Goal: Book appointment/travel/reservation

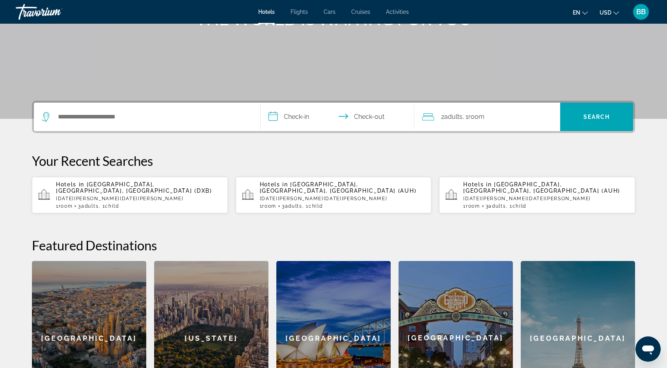
scroll to position [118, 0]
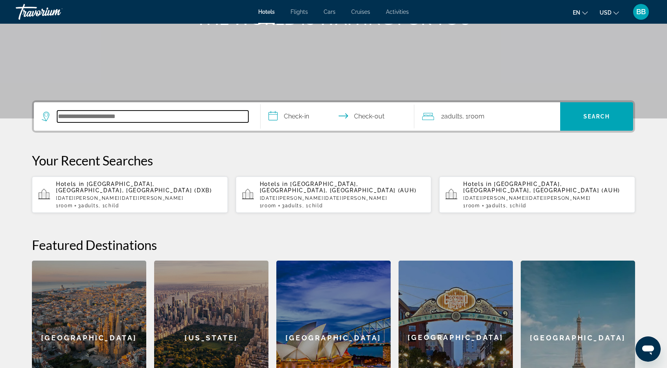
click at [88, 115] on input "Search hotel destination" at bounding box center [152, 116] width 191 height 12
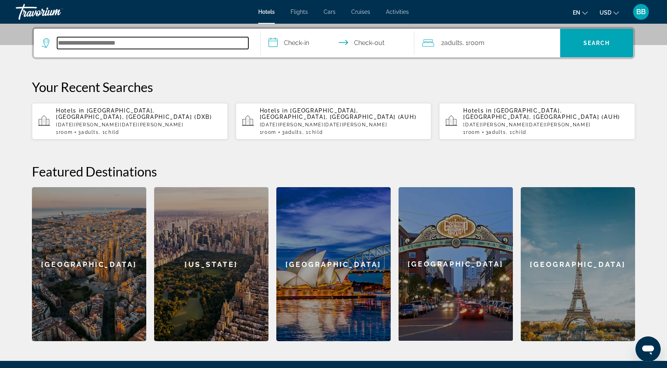
scroll to position [192, 0]
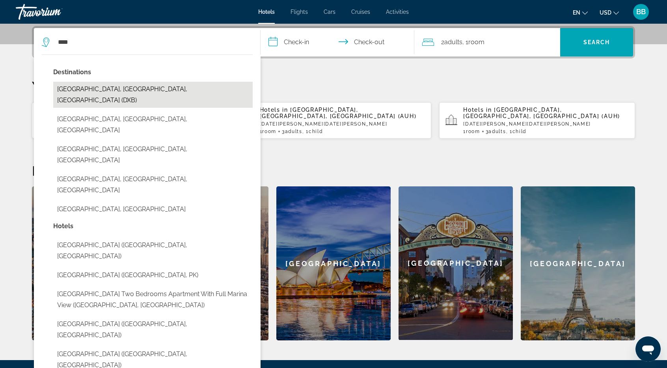
click at [107, 89] on button "[GEOGRAPHIC_DATA], [GEOGRAPHIC_DATA], [GEOGRAPHIC_DATA] (DXB)" at bounding box center [153, 95] width 200 height 26
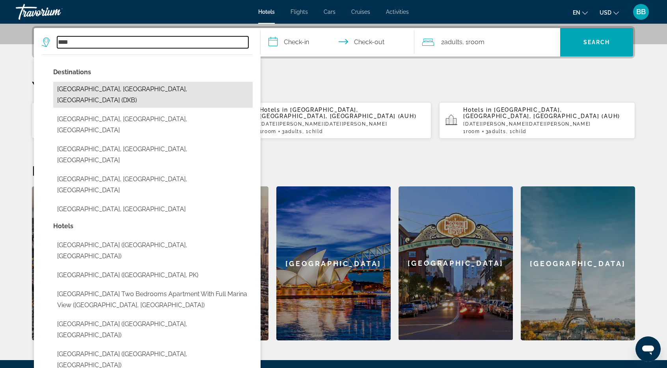
type input "**********"
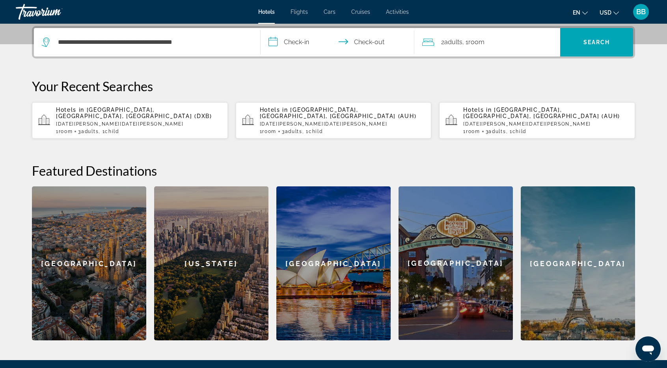
click at [299, 44] on input "**********" at bounding box center [339, 43] width 157 height 31
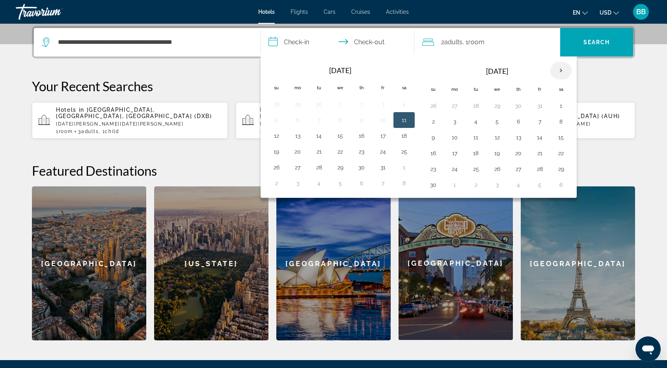
click at [555, 71] on th "Next month" at bounding box center [561, 70] width 21 height 17
click at [433, 121] on button "4" at bounding box center [433, 121] width 13 height 11
click at [477, 122] on button "6" at bounding box center [476, 121] width 13 height 11
type input "**********"
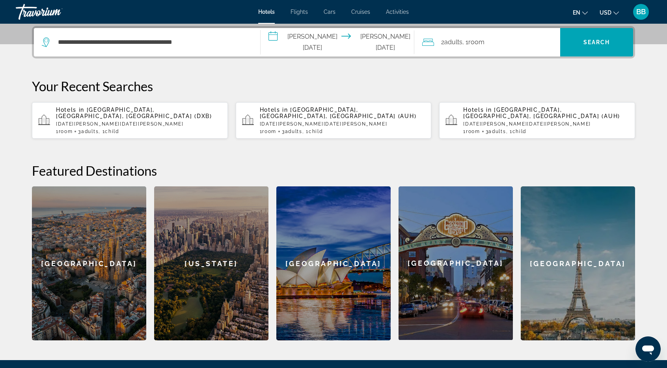
click at [472, 41] on span "Room" at bounding box center [477, 41] width 16 height 7
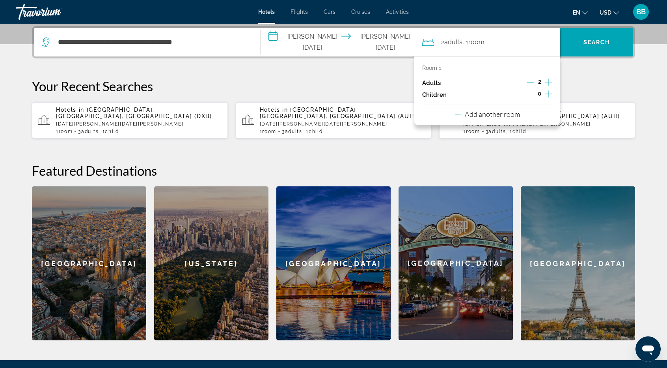
click at [549, 82] on icon "Increment adults" at bounding box center [548, 81] width 7 height 7
click at [545, 96] on icon "Increment children" at bounding box center [548, 93] width 7 height 9
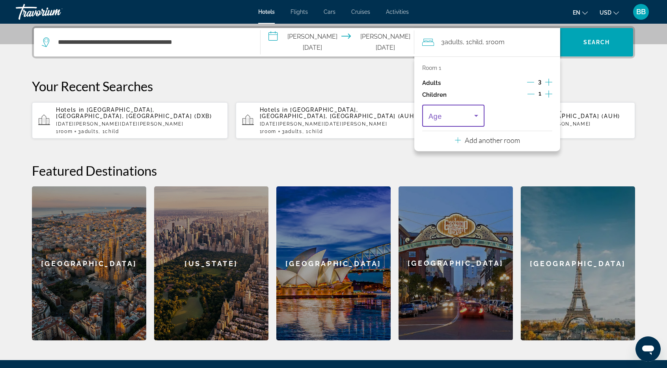
click at [475, 115] on icon "Travelers: 3 adults, 1 child" at bounding box center [476, 115] width 9 height 9
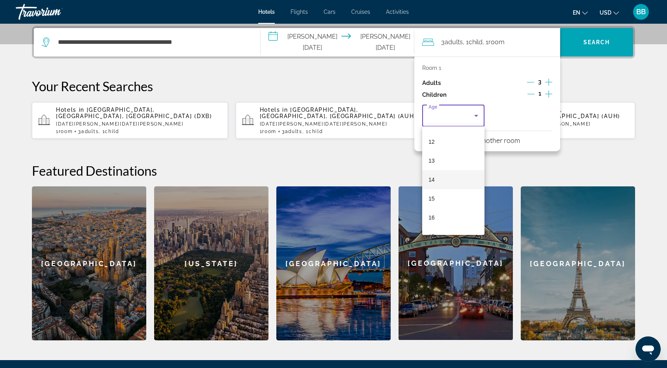
scroll to position [237, 0]
click at [439, 204] on mat-option "16" at bounding box center [453, 205] width 62 height 19
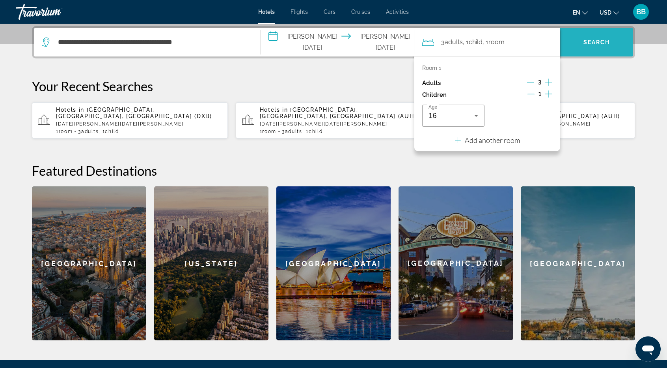
click at [604, 45] on span "Search" at bounding box center [596, 42] width 73 height 19
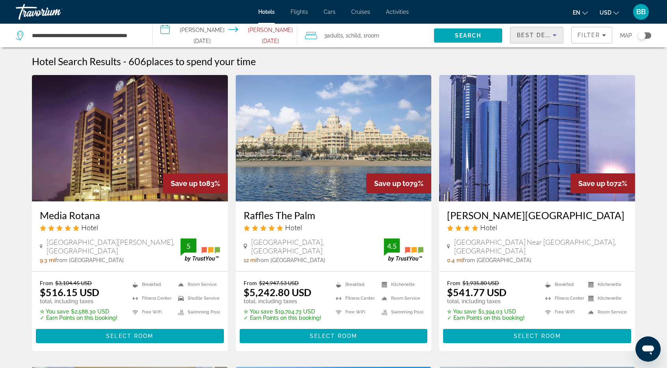
click at [558, 34] on icon "Sort by" at bounding box center [554, 34] width 9 height 9
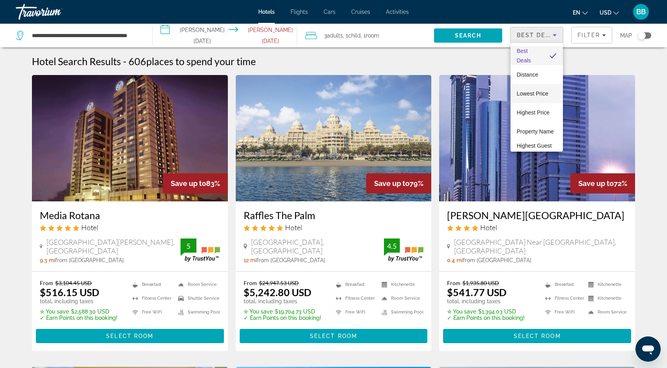
click at [528, 97] on span "Lowest Price" at bounding box center [533, 93] width 32 height 9
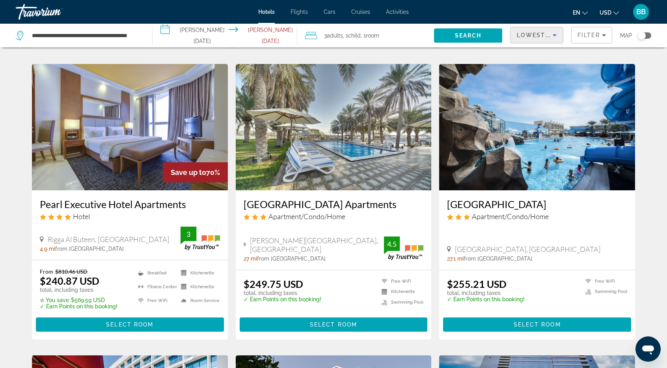
scroll to position [631, 0]
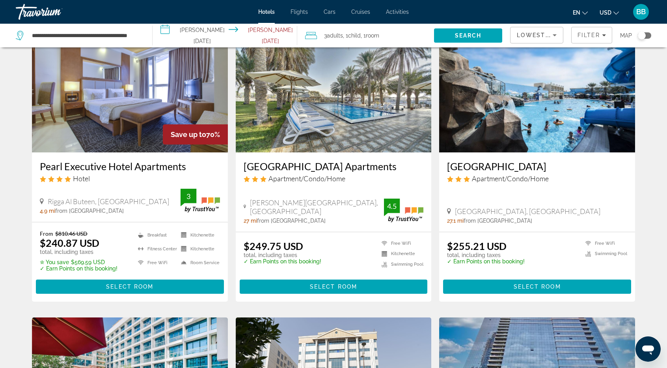
click at [138, 168] on h3 "Pearl Executive Hotel Apartments" at bounding box center [130, 166] width 180 height 12
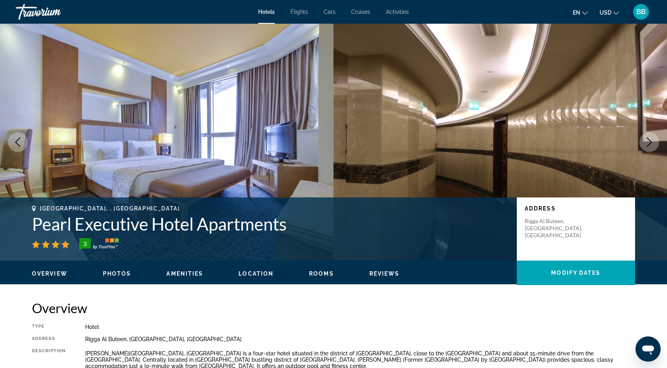
click at [260, 273] on span "Location" at bounding box center [256, 273] width 35 height 6
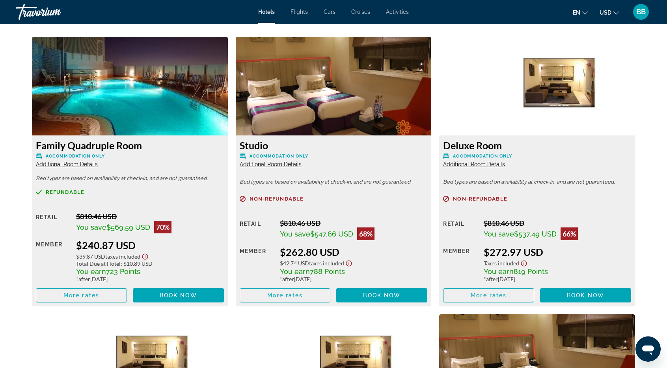
scroll to position [1077, 0]
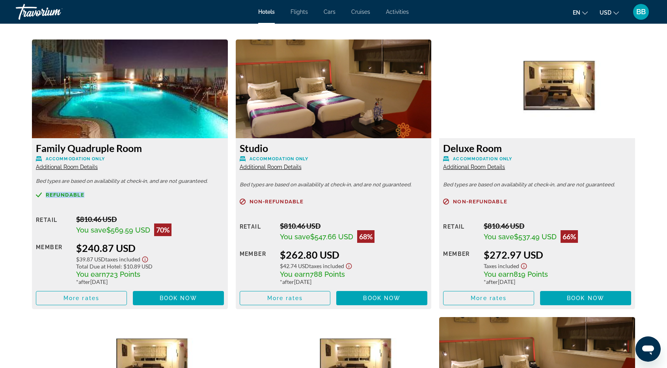
drag, startPoint x: 85, startPoint y: 196, endPoint x: 46, endPoint y: 195, distance: 39.4
click at [46, 195] on div "Refundable" at bounding box center [130, 195] width 188 height 6
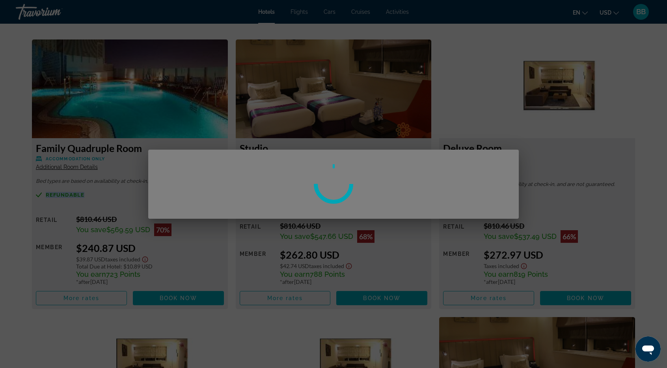
scroll to position [0, 0]
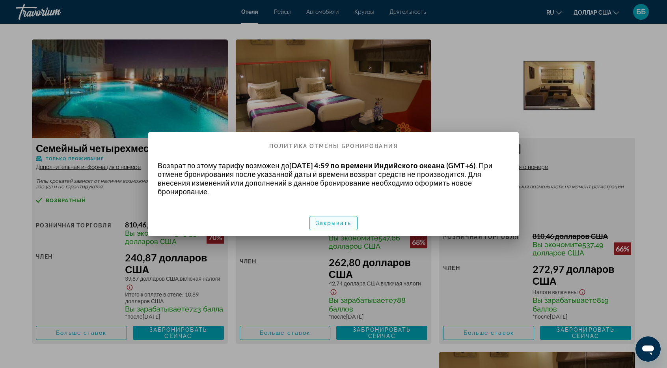
click at [324, 220] on font "Закрывать" at bounding box center [334, 223] width 36 height 6
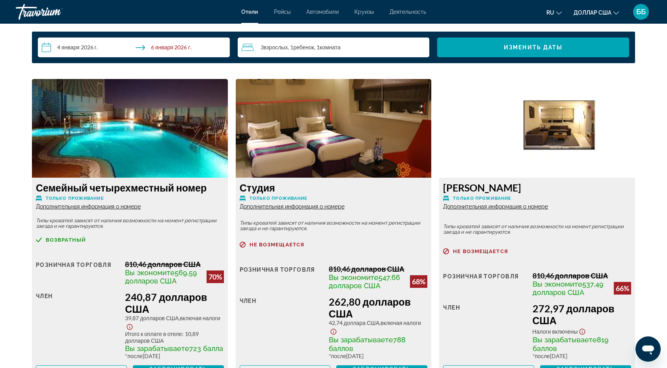
scroll to position [1195, 0]
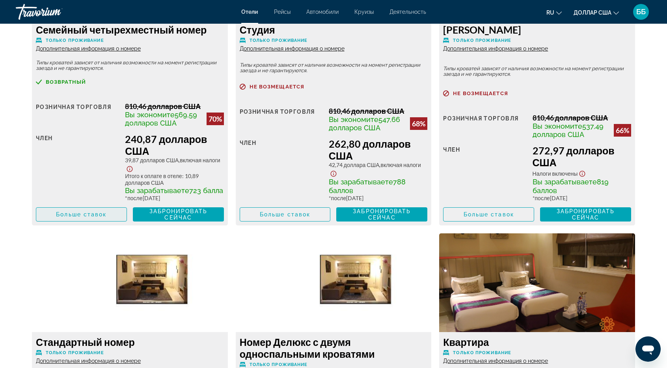
click at [79, 217] on font "Больше ставок" at bounding box center [81, 214] width 50 height 6
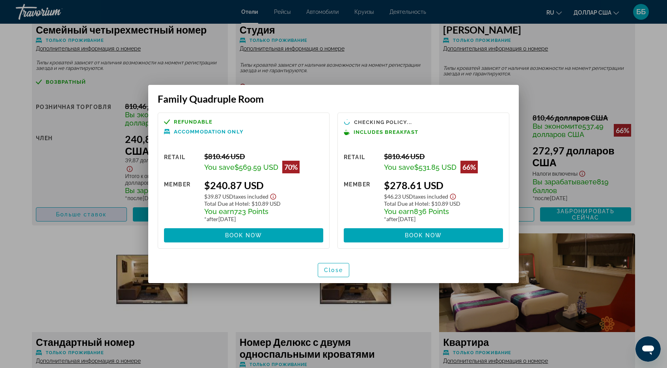
scroll to position [0, 0]
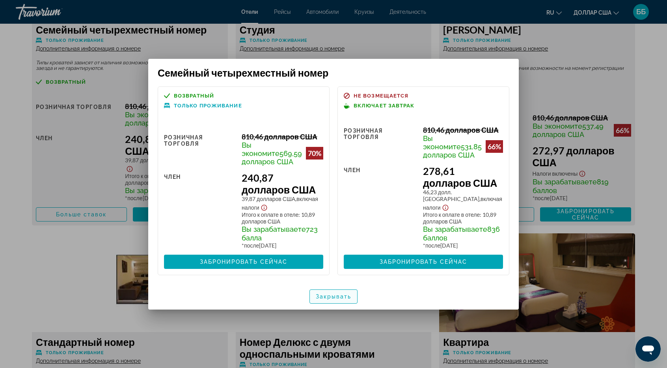
click at [337, 299] on font "Закрывать" at bounding box center [334, 296] width 36 height 6
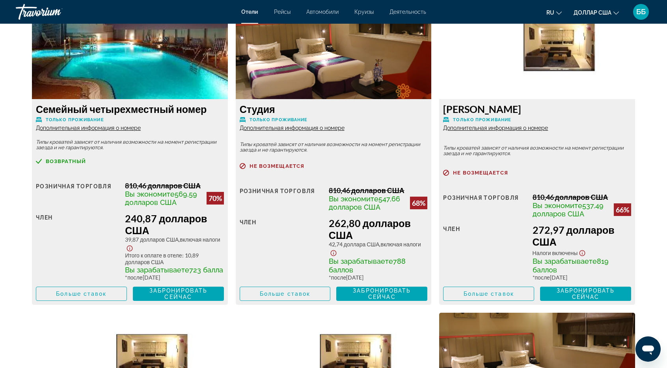
scroll to position [1077, 0]
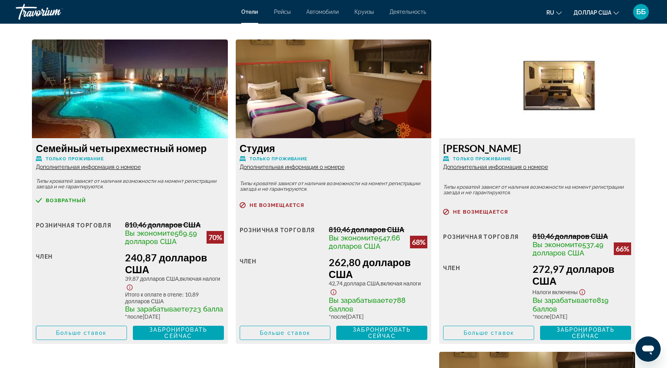
click at [489, 166] on font "Дополнительная информация о номере" at bounding box center [495, 167] width 105 height 6
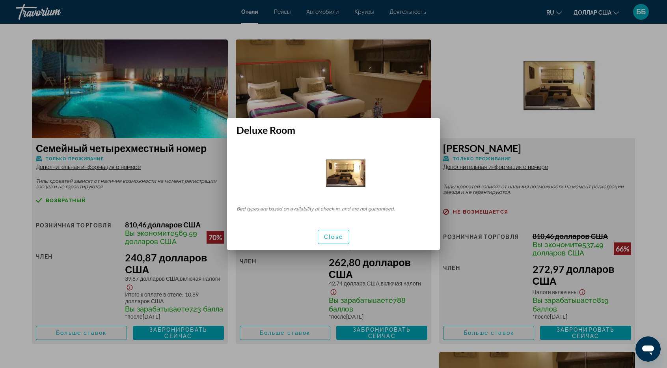
scroll to position [0, 0]
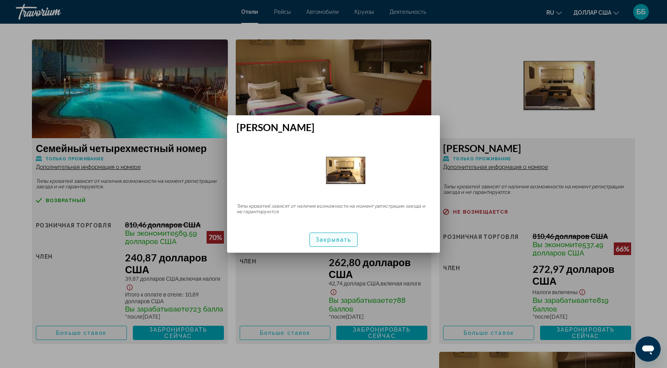
click at [346, 242] on font "Закрывать" at bounding box center [334, 239] width 36 height 6
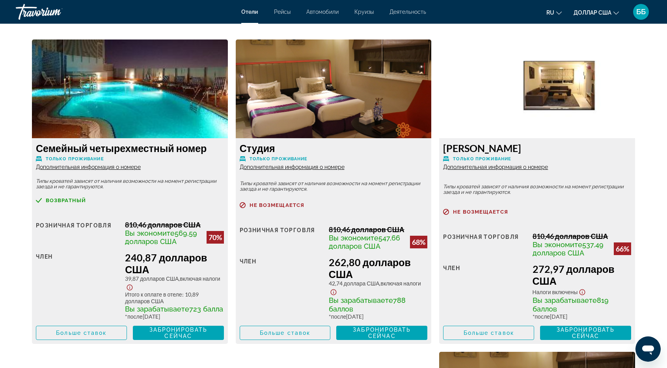
scroll to position [1077, 0]
click at [88, 166] on font "Дополнительная информация о номере" at bounding box center [88, 167] width 105 height 6
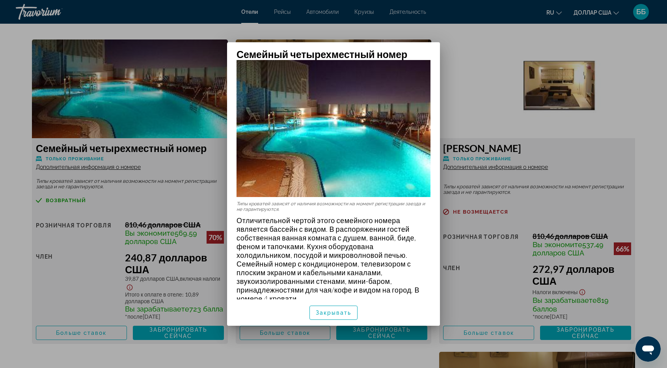
scroll to position [27, 0]
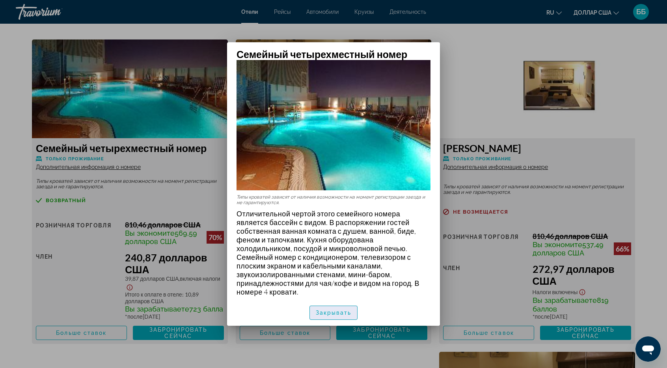
click at [340, 310] on font "Закрывать" at bounding box center [334, 312] width 36 height 6
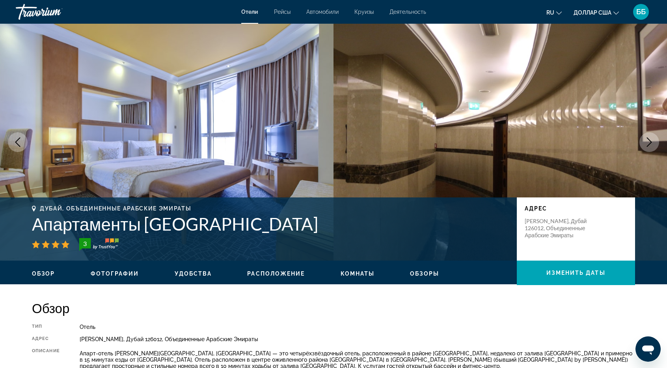
scroll to position [39, 0]
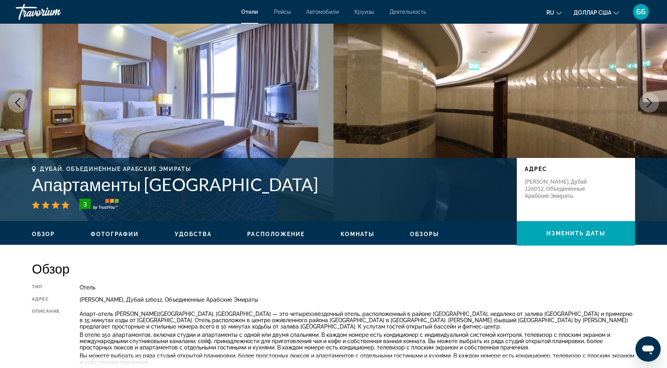
click at [124, 233] on font "Фотографии" at bounding box center [115, 234] width 49 height 6
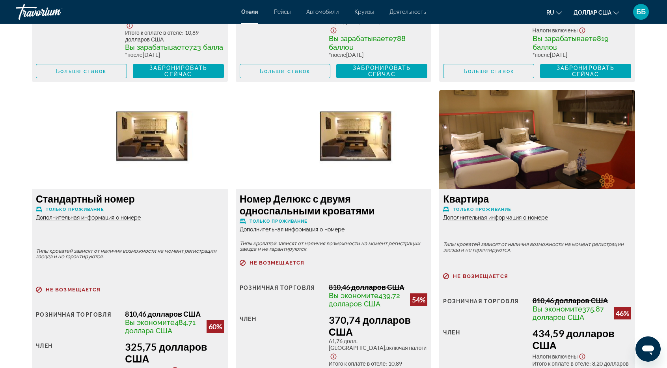
scroll to position [1371, 0]
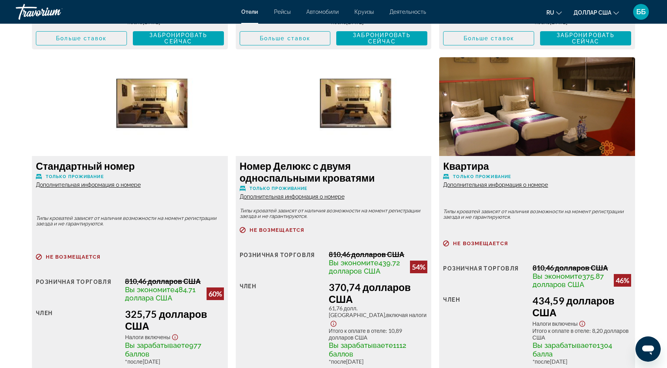
click at [274, 200] on font "Дополнительная информация о номере" at bounding box center [292, 196] width 105 height 6
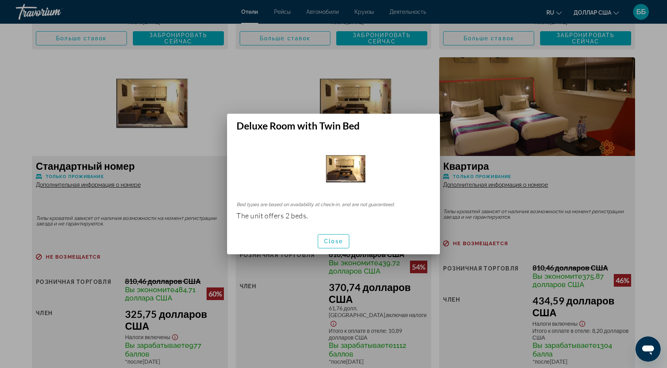
scroll to position [0, 0]
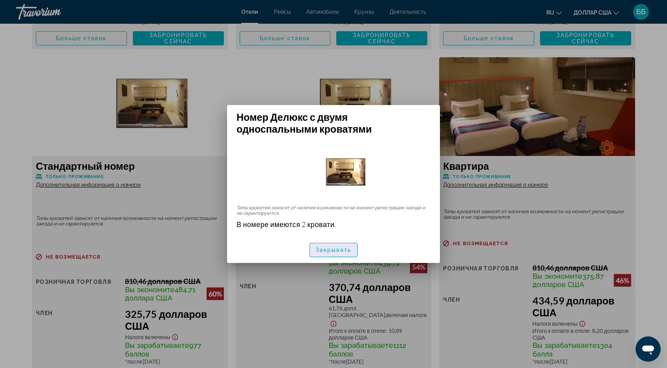
click at [336, 251] on font "Закрывать" at bounding box center [334, 250] width 36 height 6
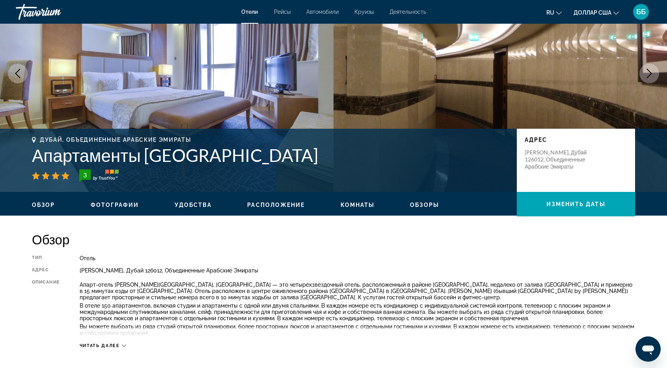
scroll to position [118, 0]
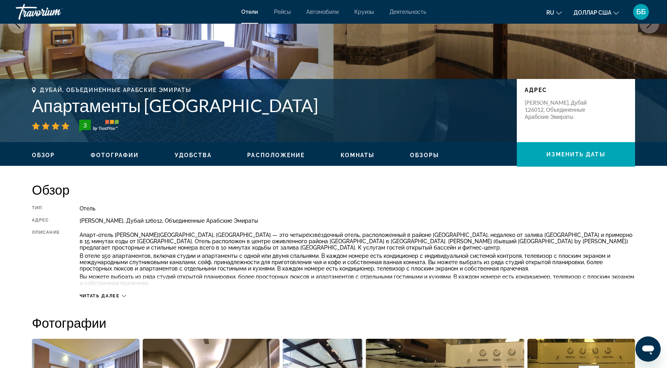
click at [105, 296] on font "Читать далее" at bounding box center [100, 295] width 40 height 5
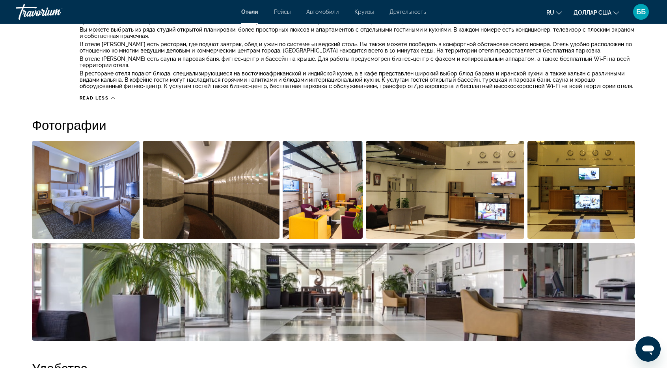
scroll to position [434, 0]
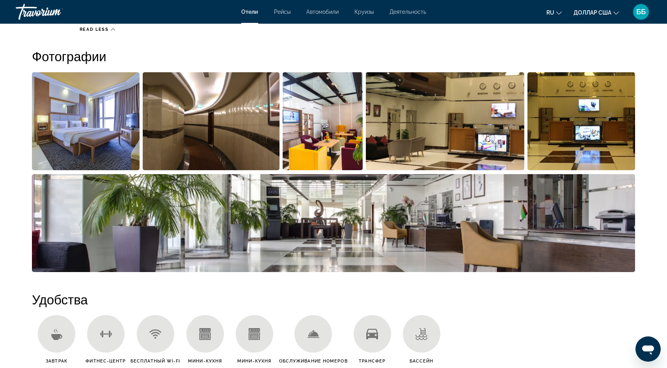
click at [94, 133] on img "Открыть полноэкранный слайдер изображений" at bounding box center [86, 121] width 108 height 98
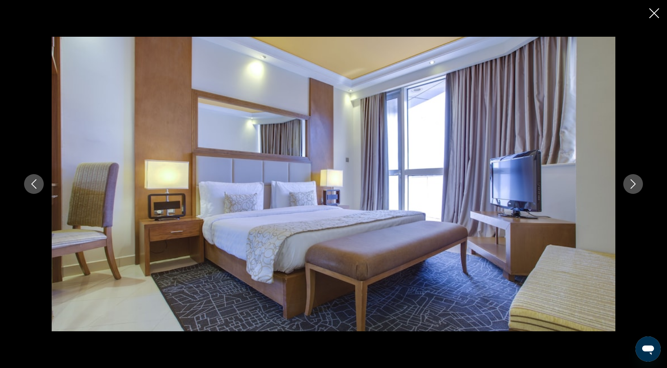
click at [637, 187] on icon "Next image" at bounding box center [633, 183] width 9 height 9
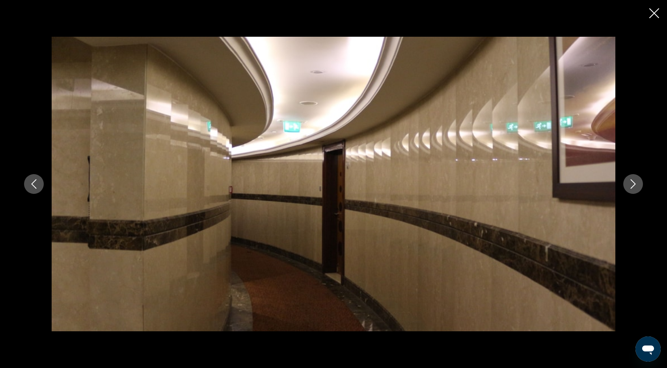
click at [637, 187] on icon "Next image" at bounding box center [633, 183] width 9 height 9
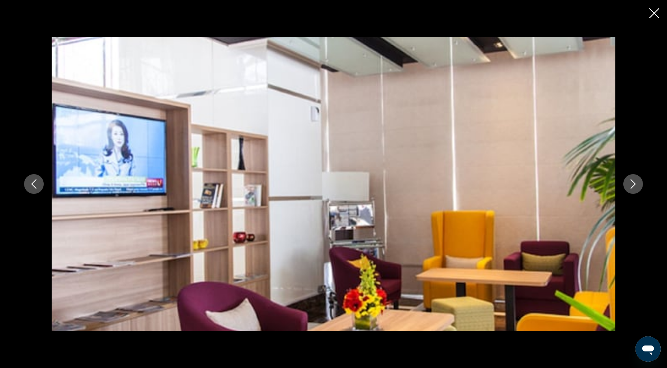
click at [637, 187] on icon "Next image" at bounding box center [633, 183] width 9 height 9
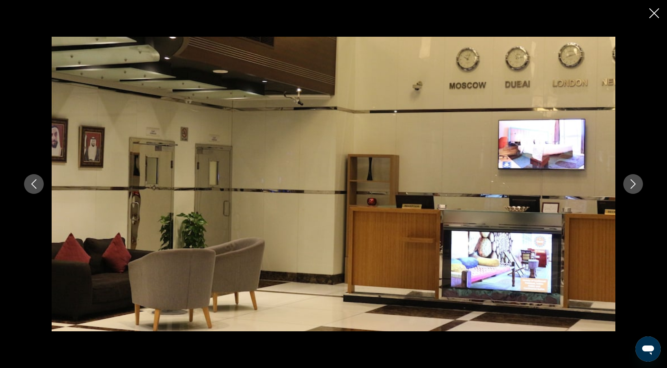
click at [637, 187] on icon "Next image" at bounding box center [633, 183] width 9 height 9
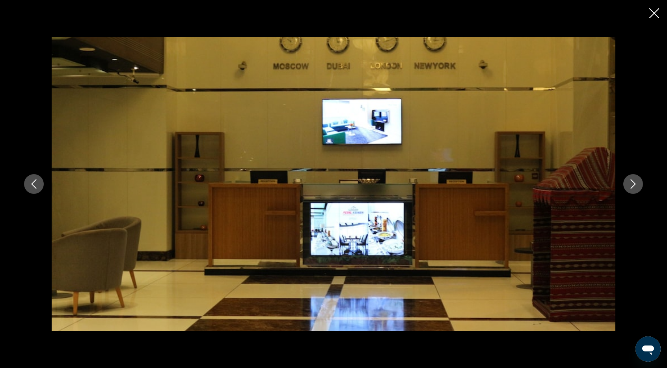
click at [637, 187] on icon "Next image" at bounding box center [633, 183] width 9 height 9
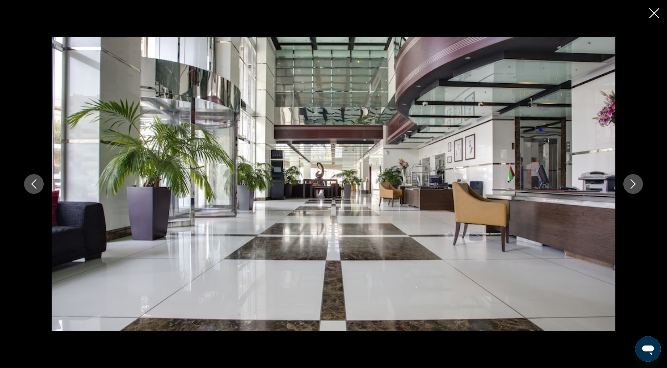
click at [637, 187] on icon "Next image" at bounding box center [633, 183] width 9 height 9
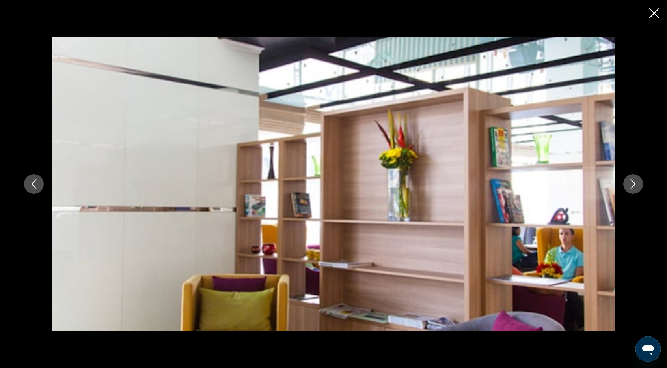
click at [637, 187] on icon "Next image" at bounding box center [633, 183] width 9 height 9
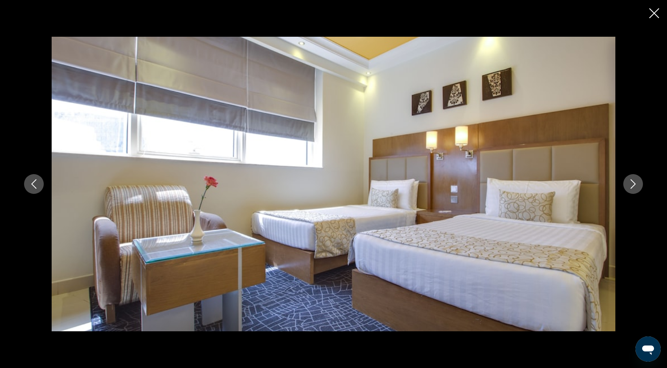
click at [637, 187] on icon "Next image" at bounding box center [633, 183] width 9 height 9
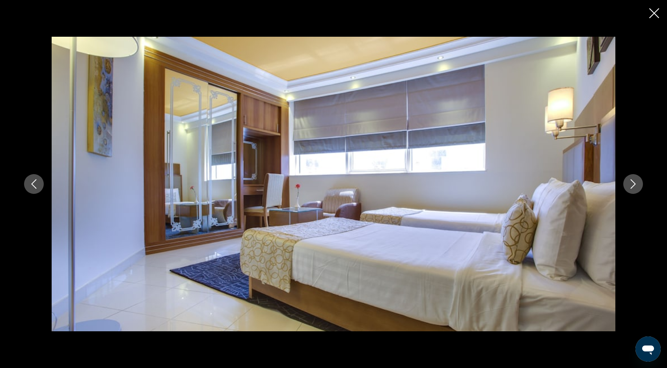
click at [637, 187] on icon "Next image" at bounding box center [633, 183] width 9 height 9
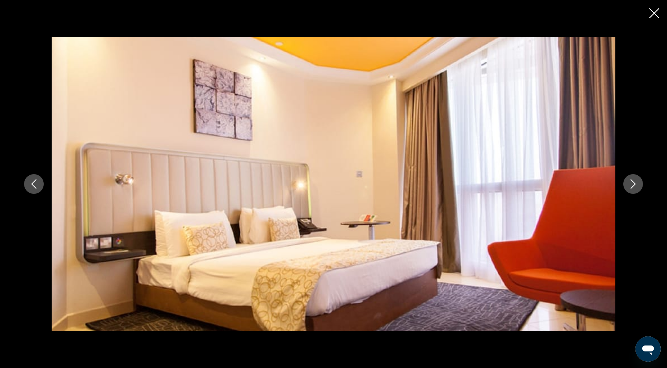
click at [637, 187] on icon "Next image" at bounding box center [633, 183] width 9 height 9
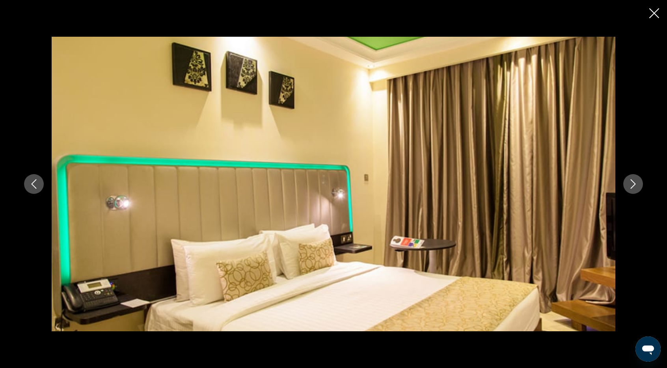
click at [637, 187] on icon "Next image" at bounding box center [633, 183] width 9 height 9
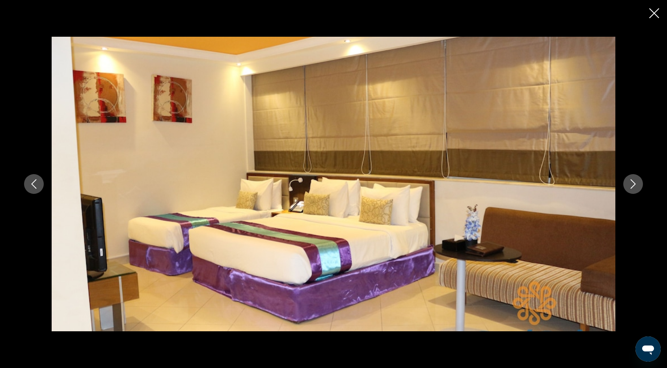
click at [637, 187] on icon "Next image" at bounding box center [633, 183] width 9 height 9
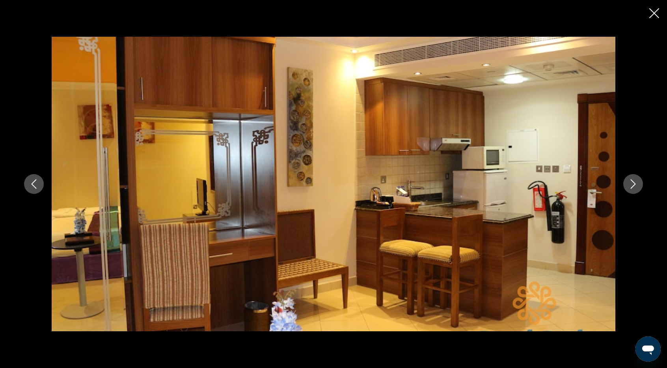
click at [637, 187] on icon "Next image" at bounding box center [633, 183] width 9 height 9
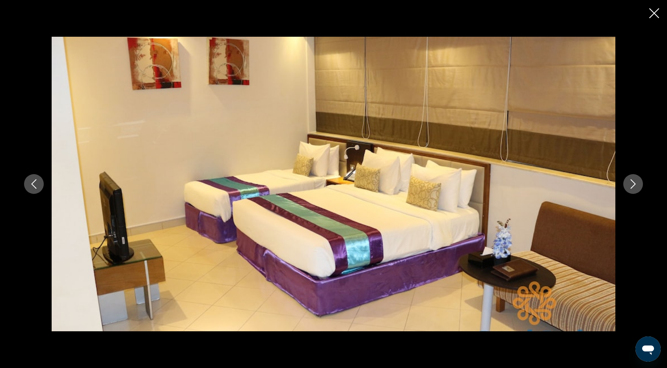
click at [637, 187] on icon "Next image" at bounding box center [633, 183] width 9 height 9
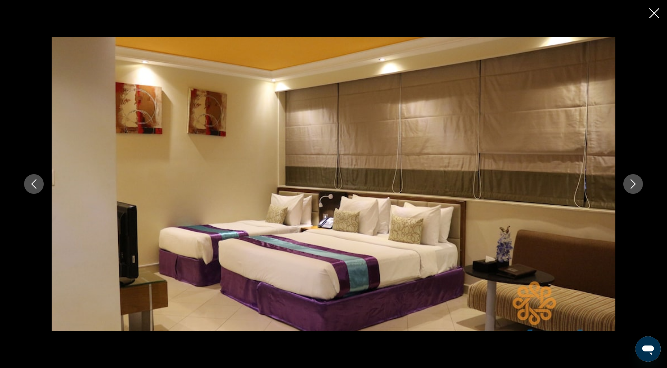
click at [637, 187] on icon "Next image" at bounding box center [633, 183] width 9 height 9
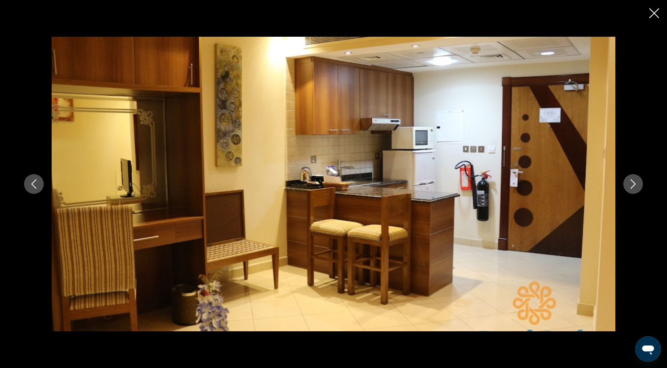
click at [637, 187] on icon "Next image" at bounding box center [633, 183] width 9 height 9
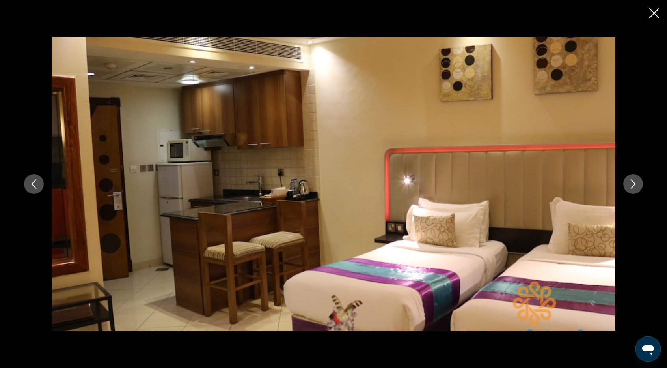
click at [637, 187] on icon "Next image" at bounding box center [633, 183] width 9 height 9
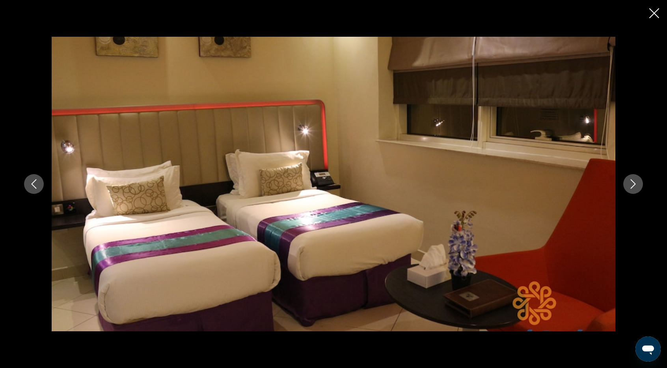
click at [637, 187] on icon "Next image" at bounding box center [633, 183] width 9 height 9
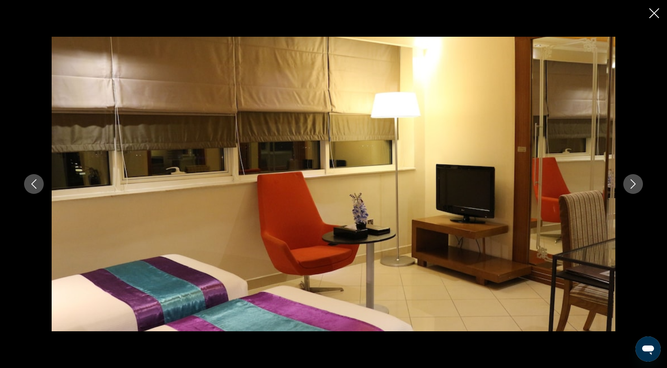
click at [637, 187] on icon "Next image" at bounding box center [633, 183] width 9 height 9
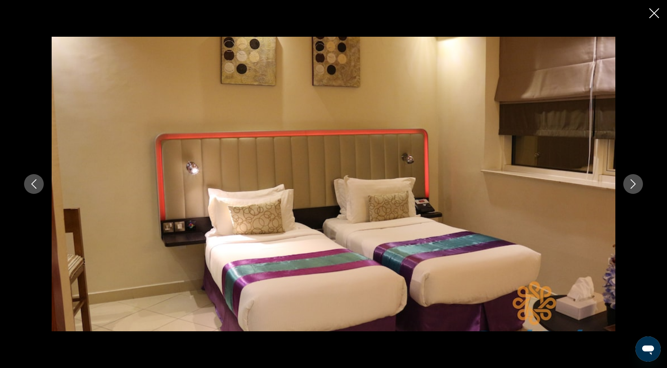
click at [637, 187] on icon "Next image" at bounding box center [633, 183] width 9 height 9
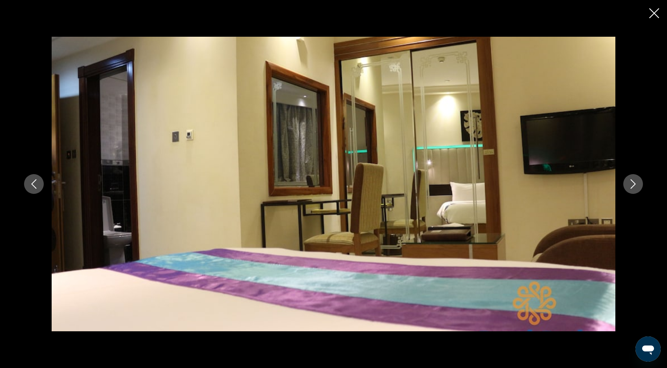
click at [637, 187] on icon "Next image" at bounding box center [633, 183] width 9 height 9
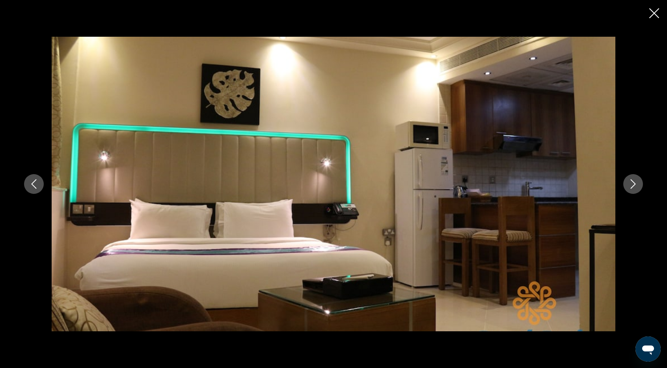
click at [637, 187] on icon "Next image" at bounding box center [633, 183] width 9 height 9
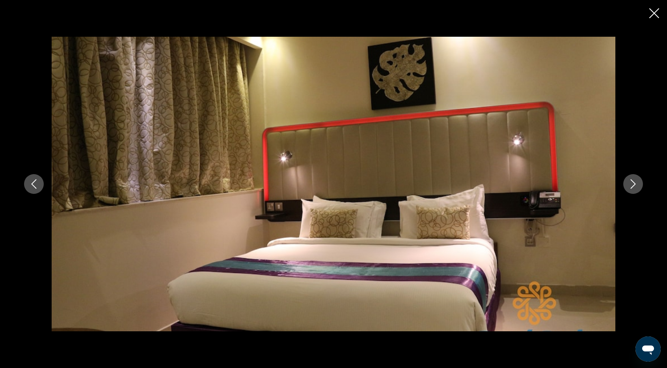
click at [658, 13] on icon "Close slideshow" at bounding box center [655, 13] width 10 height 10
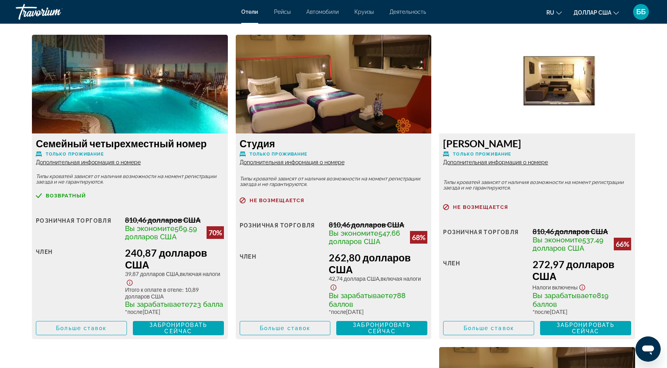
scroll to position [1144, 0]
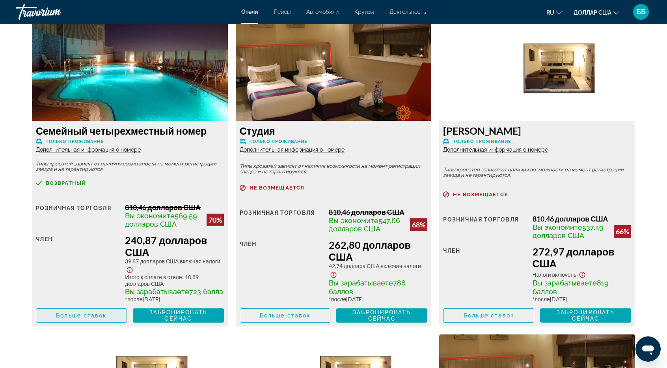
click at [92, 318] on font "Больше ставок" at bounding box center [81, 315] width 50 height 6
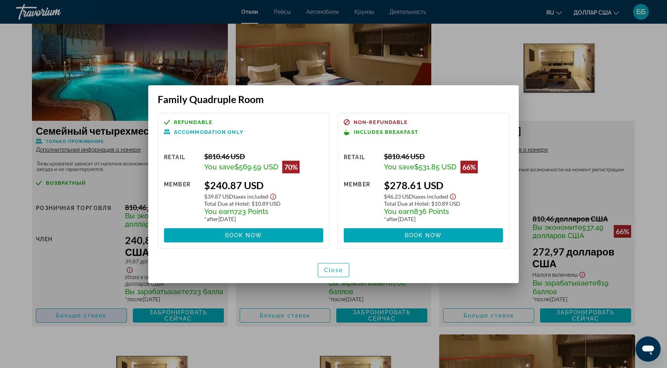
scroll to position [0, 0]
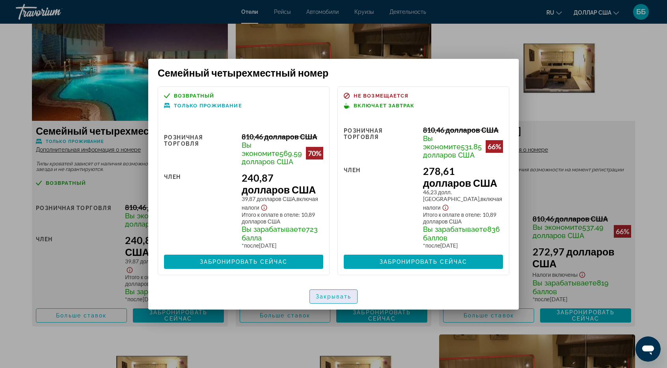
click at [325, 299] on font "Закрывать" at bounding box center [334, 296] width 36 height 6
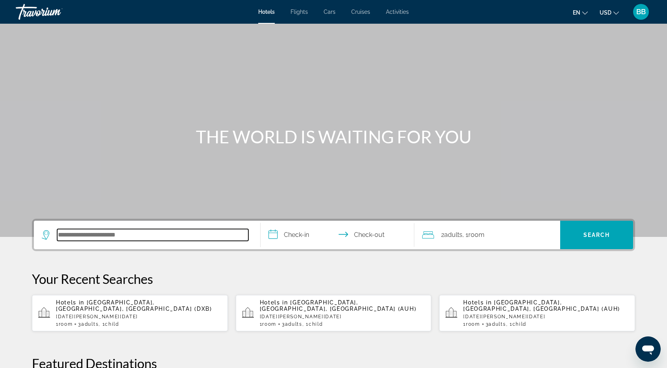
click at [107, 232] on input "Search hotel destination" at bounding box center [152, 235] width 191 height 12
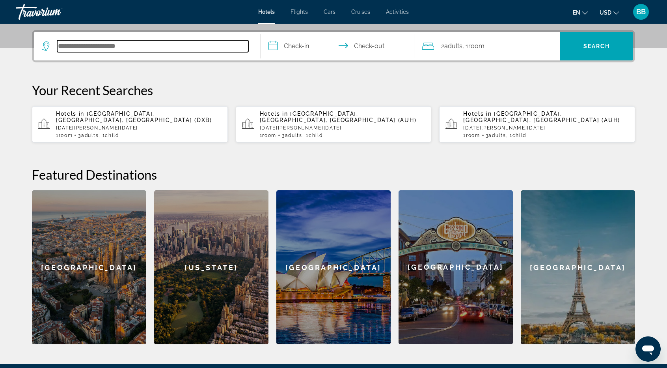
scroll to position [192, 0]
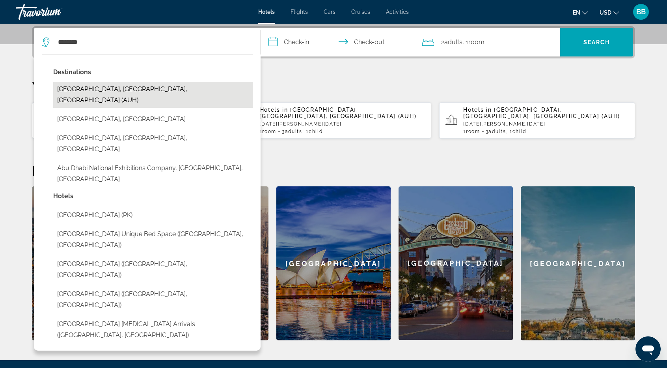
click at [151, 90] on button "[GEOGRAPHIC_DATA], [GEOGRAPHIC_DATA], [GEOGRAPHIC_DATA] (AUH)" at bounding box center [153, 95] width 200 height 26
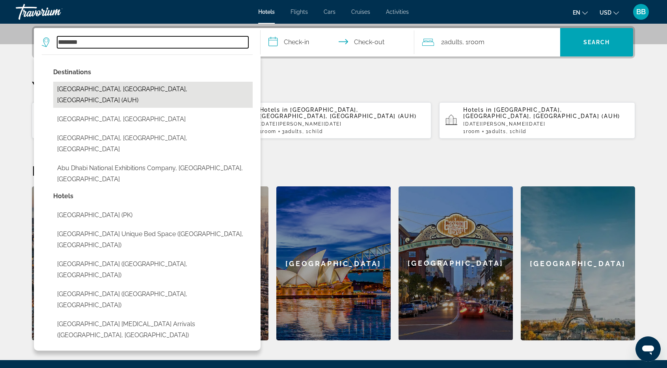
type input "**********"
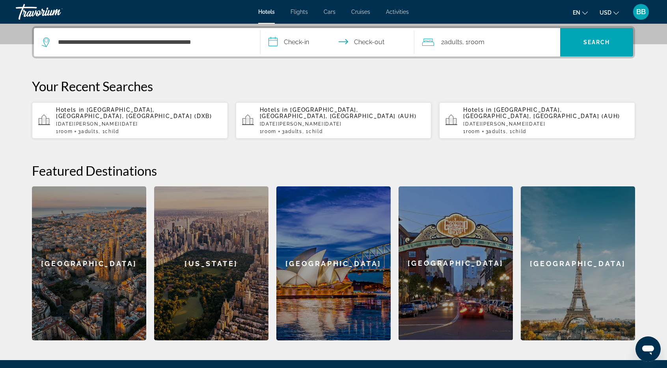
click at [302, 39] on input "**********" at bounding box center [339, 43] width 157 height 31
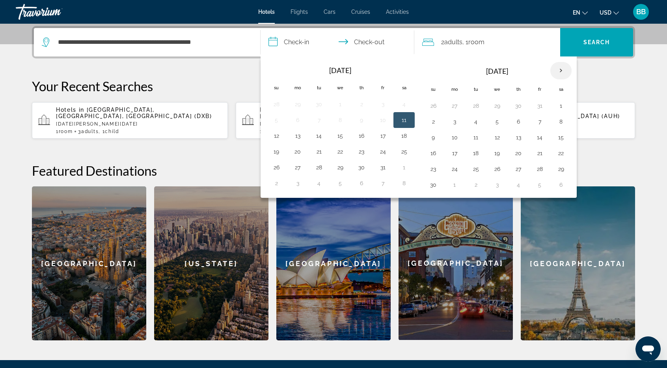
click at [556, 67] on th "Next month" at bounding box center [561, 70] width 21 height 17
click at [493, 122] on button "7" at bounding box center [497, 121] width 13 height 11
click at [536, 120] on button "9" at bounding box center [540, 121] width 13 height 11
type input "**********"
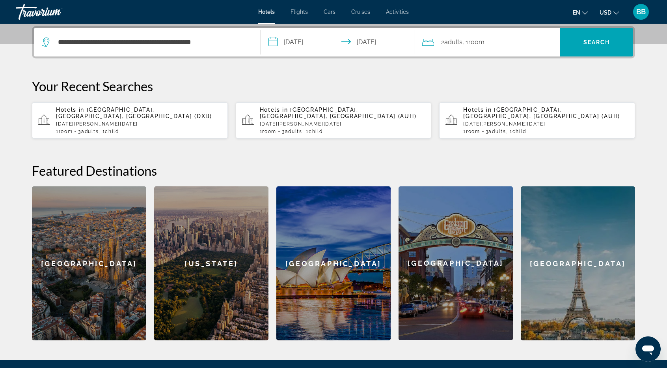
click at [448, 41] on span "Adults" at bounding box center [453, 41] width 18 height 7
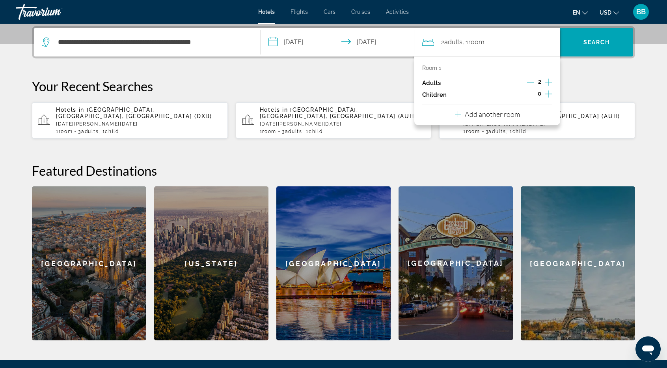
click at [549, 81] on icon "Increment adults" at bounding box center [548, 81] width 7 height 9
click at [547, 96] on icon "Increment children" at bounding box center [548, 93] width 7 height 9
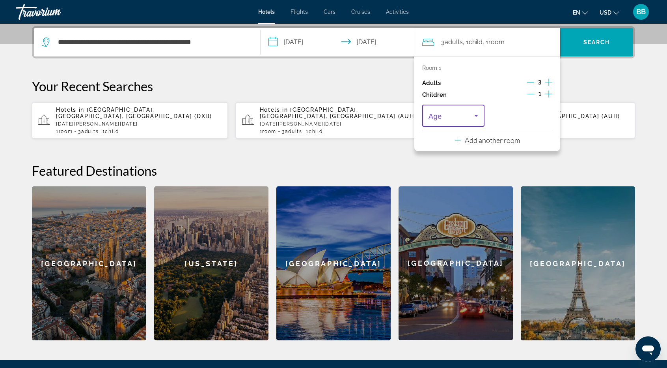
click at [476, 114] on icon "Travelers: 3 adults, 1 child" at bounding box center [476, 115] width 9 height 9
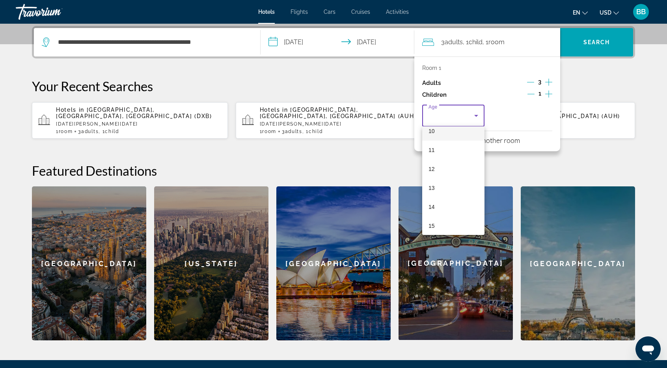
scroll to position [238, 0]
click at [433, 204] on span "16" at bounding box center [432, 203] width 6 height 9
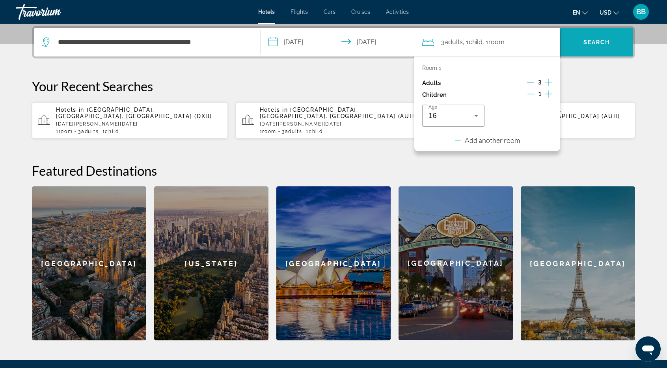
click at [600, 44] on span "Search" at bounding box center [597, 42] width 27 height 6
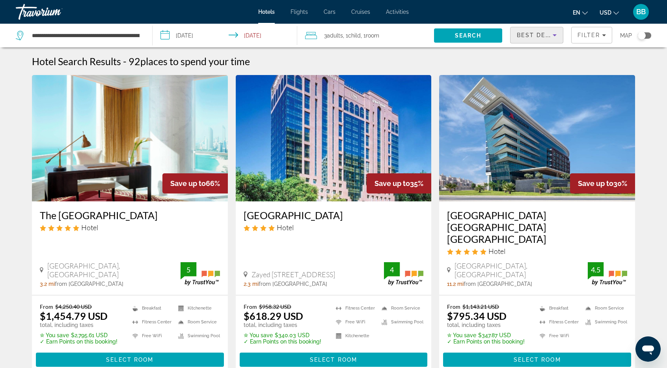
click at [536, 37] on span "Best Deals" at bounding box center [537, 35] width 41 height 6
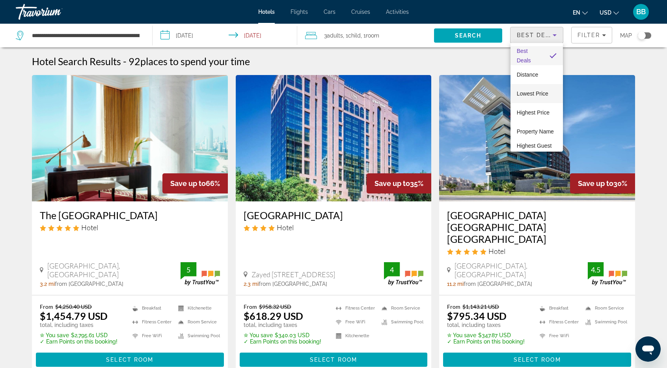
click at [537, 95] on span "Lowest Price" at bounding box center [533, 93] width 32 height 6
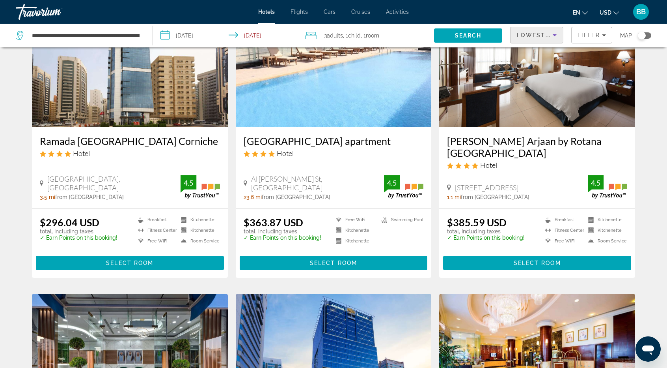
scroll to position [39, 0]
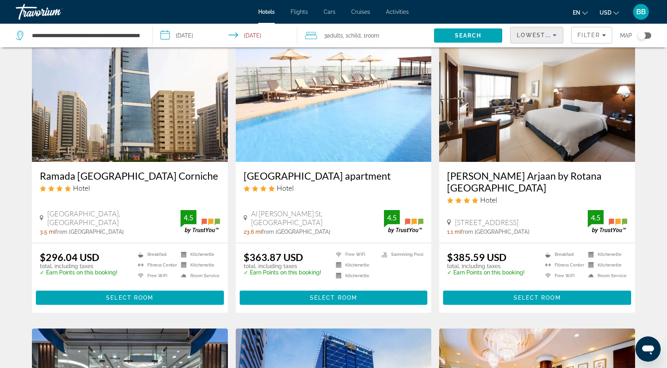
click at [111, 176] on h3 "Ramada Abu Dhabi Corniche" at bounding box center [130, 176] width 180 height 12
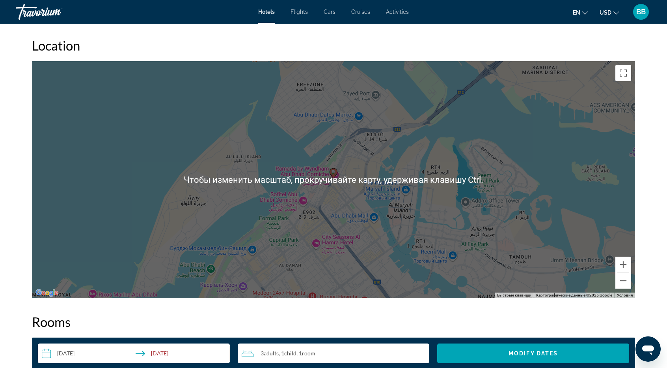
scroll to position [710, 0]
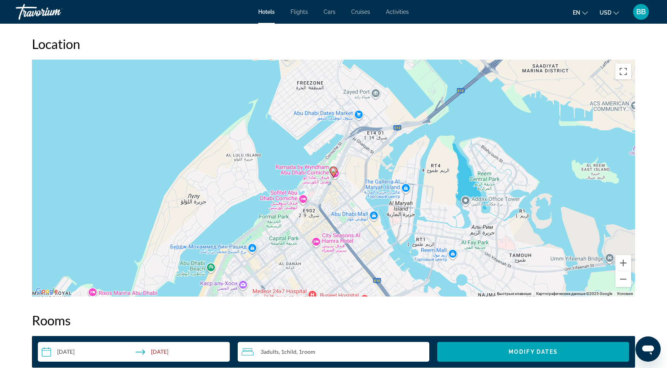
click at [332, 181] on div "Чтобы активировать перетаскивание с помощью клавиатуры, нажмите Alt + Ввод. Пос…" at bounding box center [333, 178] width 603 height 237
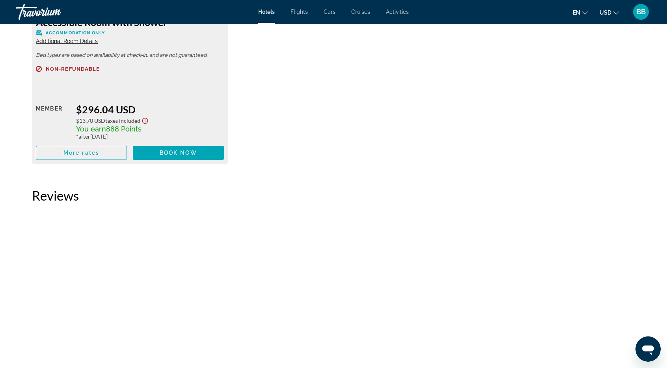
scroll to position [1183, 0]
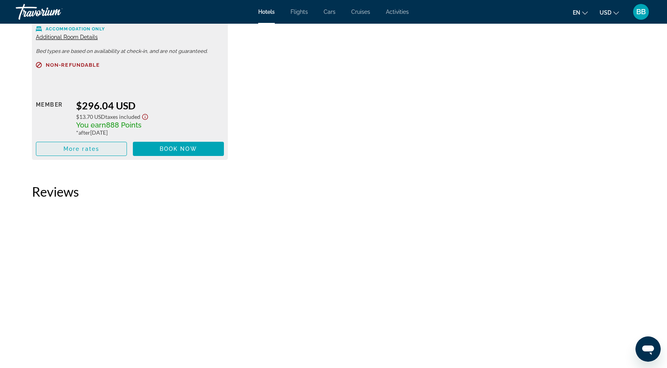
click at [81, 148] on span "More rates" at bounding box center [81, 149] width 36 height 6
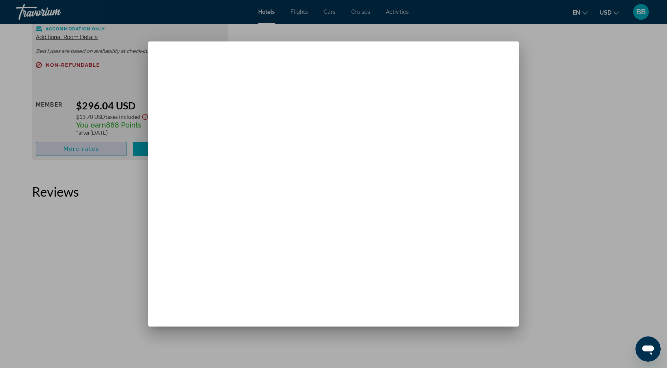
scroll to position [0, 0]
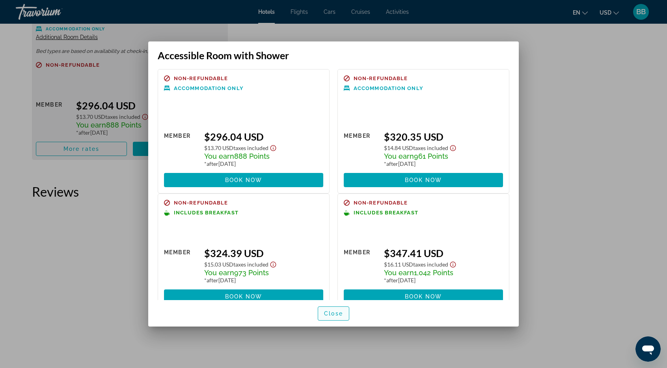
click at [336, 314] on span "Close" at bounding box center [333, 313] width 19 height 6
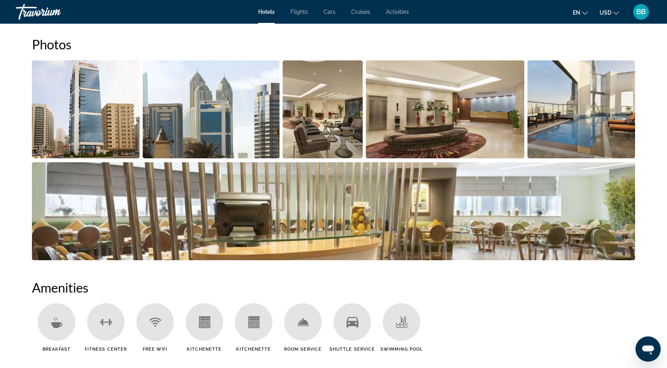
scroll to position [355, 0]
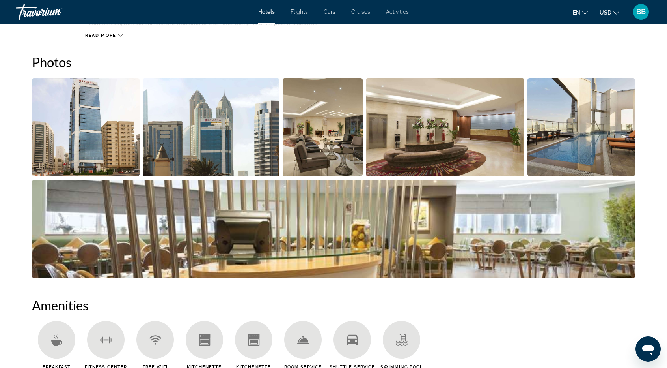
click at [202, 138] on img "Open full-screen image slider" at bounding box center [211, 127] width 137 height 98
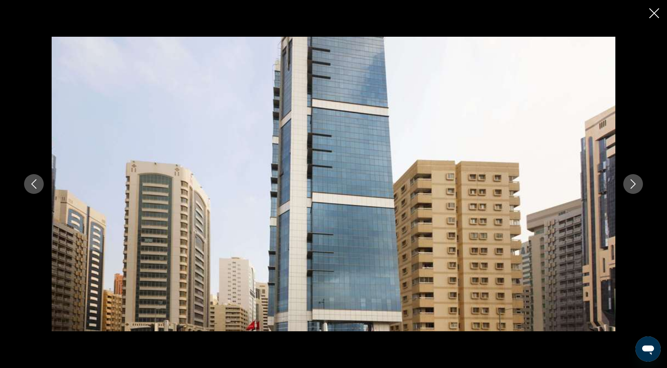
click at [636, 185] on icon "Next image" at bounding box center [633, 183] width 9 height 9
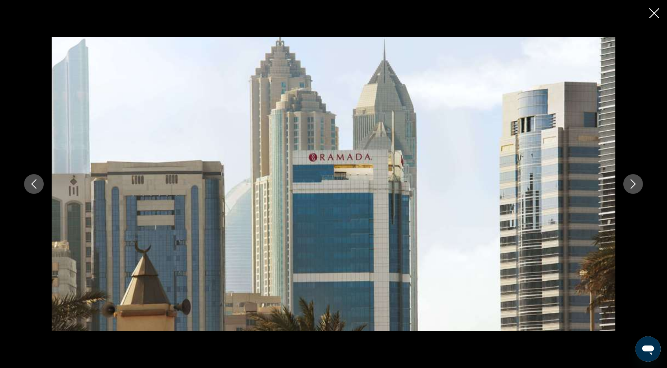
click at [636, 185] on icon "Next image" at bounding box center [633, 183] width 9 height 9
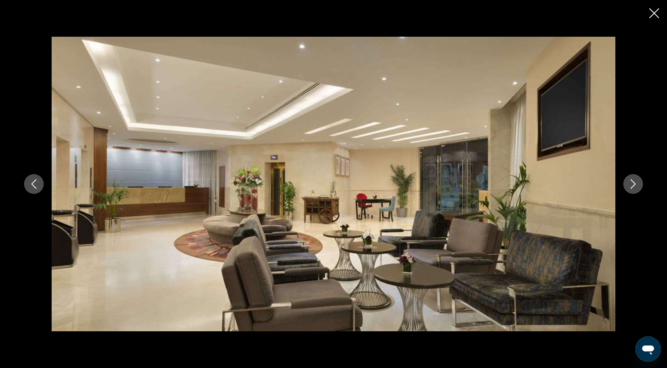
click at [636, 185] on icon "Next image" at bounding box center [633, 183] width 9 height 9
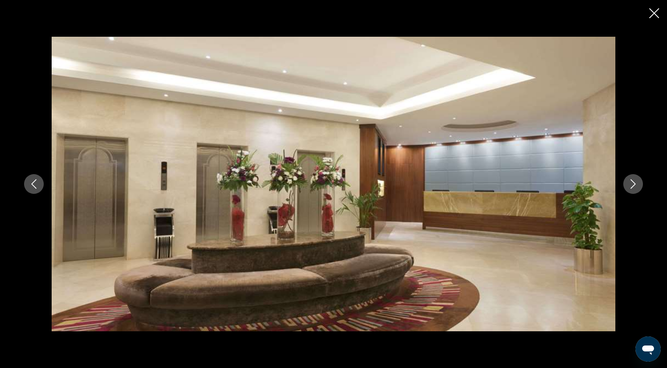
click at [636, 185] on icon "Next image" at bounding box center [633, 183] width 9 height 9
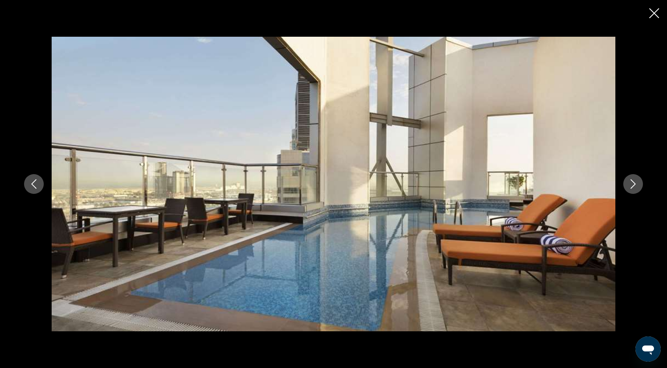
click at [636, 185] on icon "Next image" at bounding box center [633, 183] width 9 height 9
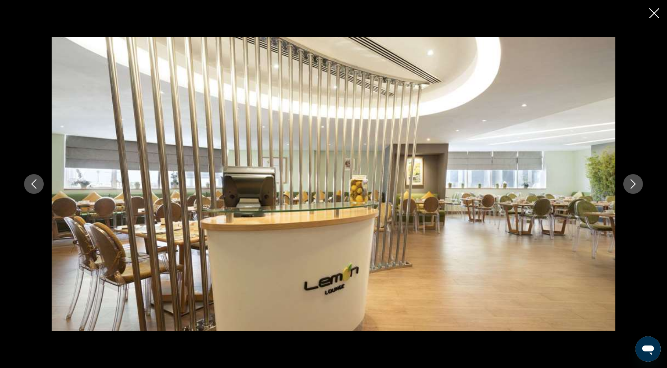
click at [636, 185] on icon "Next image" at bounding box center [633, 183] width 9 height 9
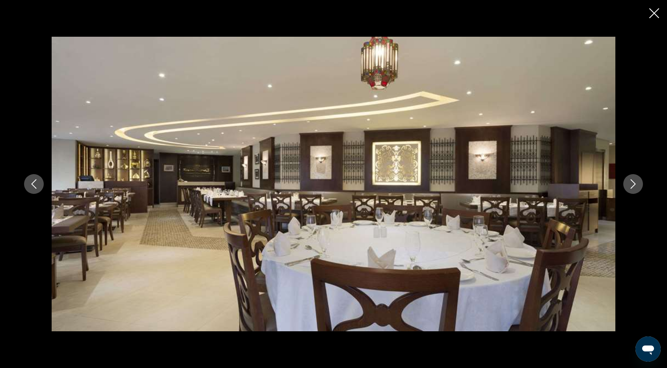
click at [636, 185] on icon "Next image" at bounding box center [633, 183] width 9 height 9
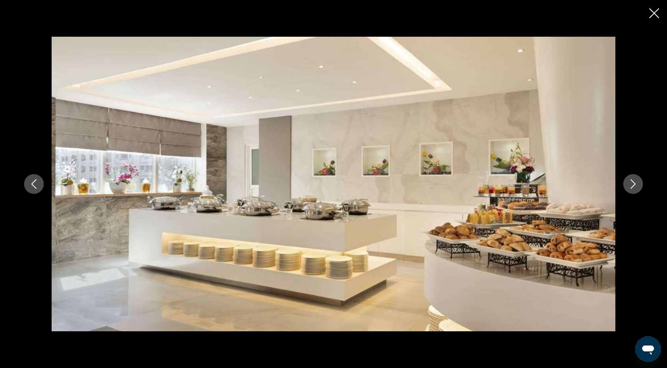
click at [636, 185] on icon "Next image" at bounding box center [633, 183] width 9 height 9
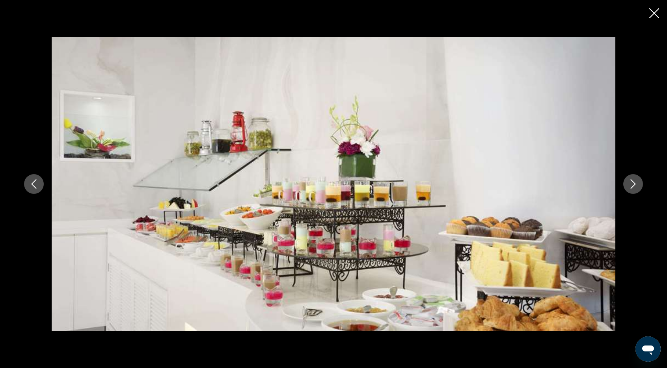
click at [636, 185] on icon "Next image" at bounding box center [633, 183] width 9 height 9
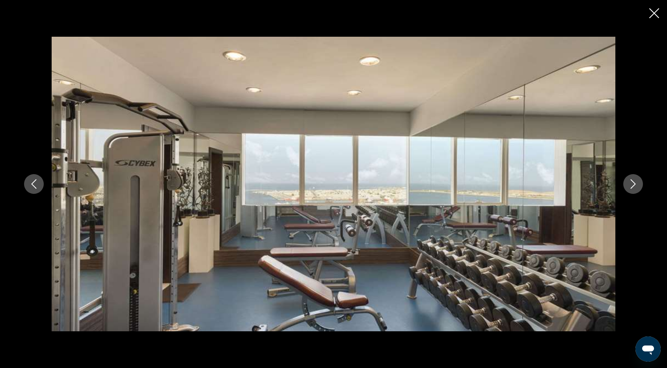
click at [636, 185] on icon "Next image" at bounding box center [633, 183] width 9 height 9
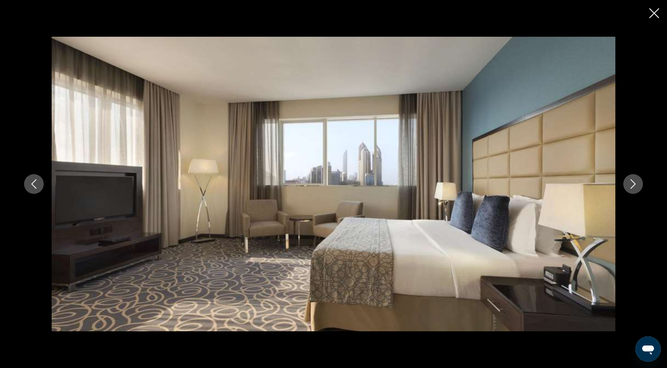
click at [656, 10] on icon "Close slideshow" at bounding box center [655, 13] width 10 height 10
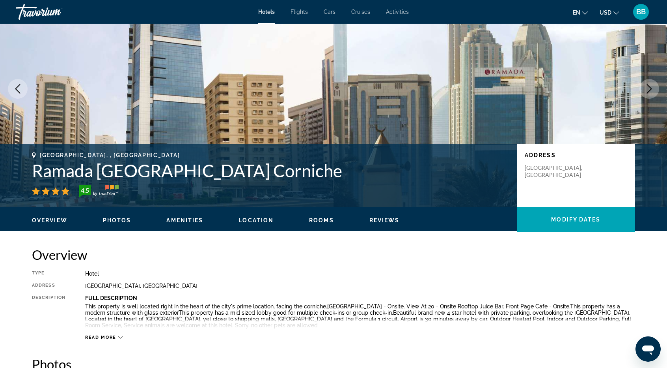
scroll to position [118, 0]
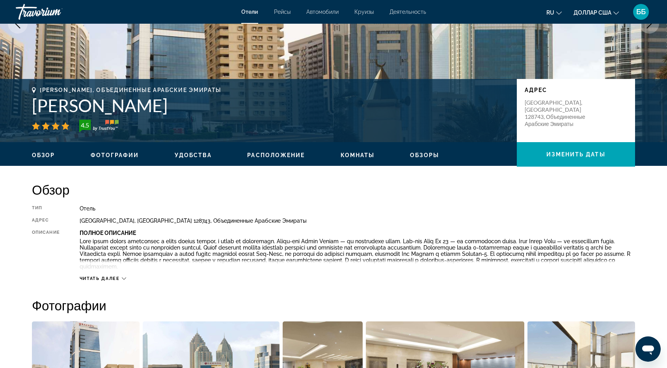
click at [110, 278] on font "Читать далее" at bounding box center [100, 278] width 40 height 5
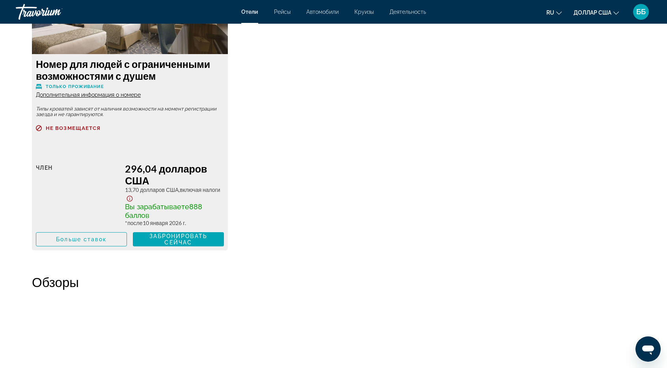
scroll to position [1025, 0]
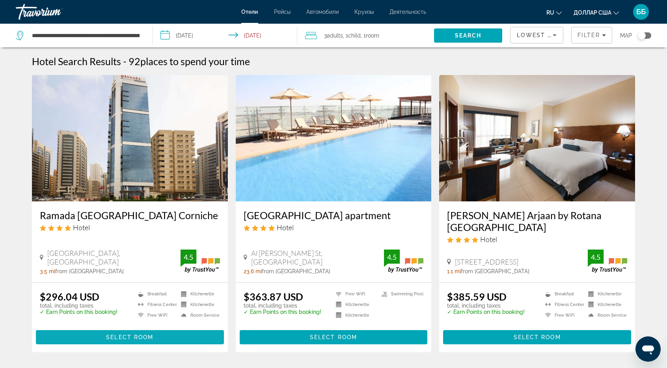
click at [128, 334] on span "Select Room" at bounding box center [129, 337] width 47 height 6
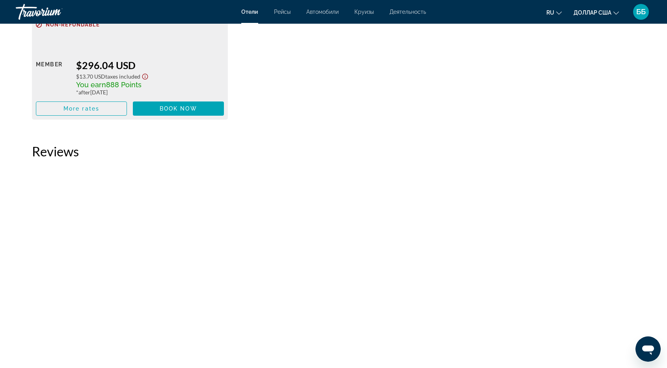
scroll to position [1223, 0]
click at [162, 112] on span "Book now" at bounding box center [178, 109] width 37 height 6
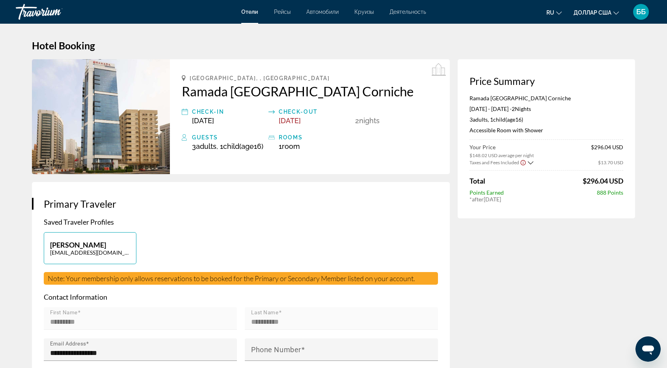
click at [218, 222] on div "**********" at bounding box center [241, 329] width 418 height 295
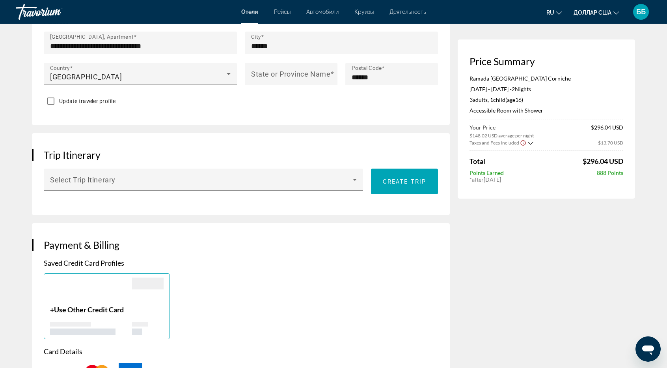
scroll to position [355, 0]
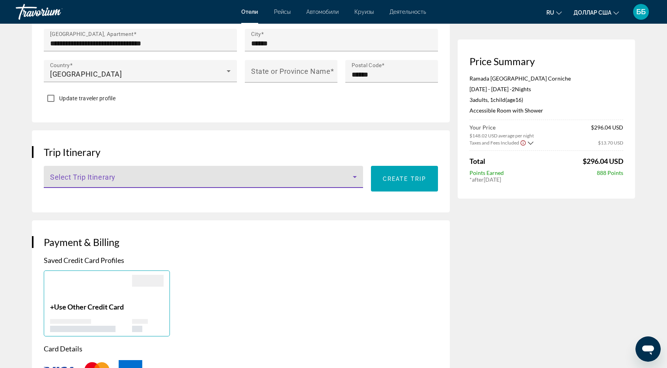
click at [353, 181] on icon "Основное содержание" at bounding box center [354, 176] width 9 height 9
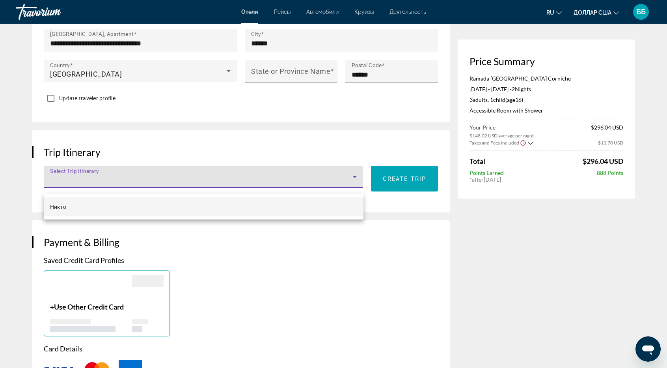
click at [331, 248] on div at bounding box center [333, 184] width 667 height 368
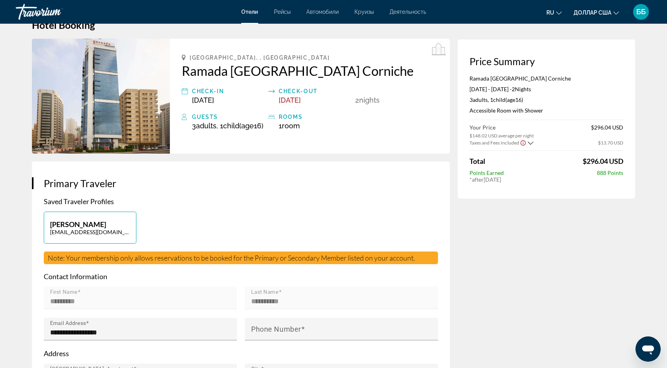
scroll to position [0, 0]
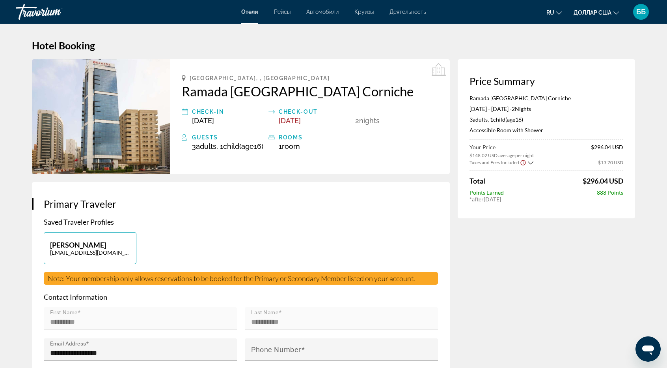
click at [207, 114] on div "Check-in" at bounding box center [228, 111] width 73 height 9
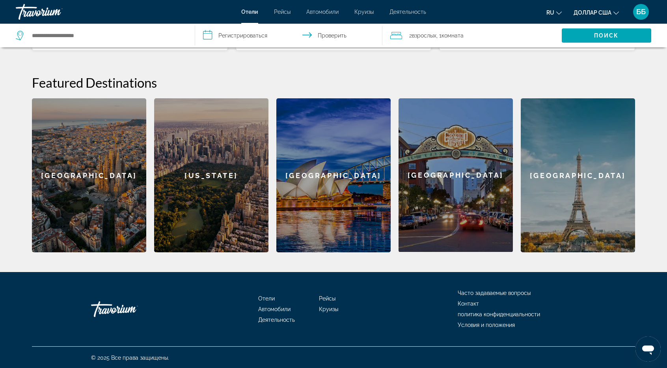
scroll to position [281, 0]
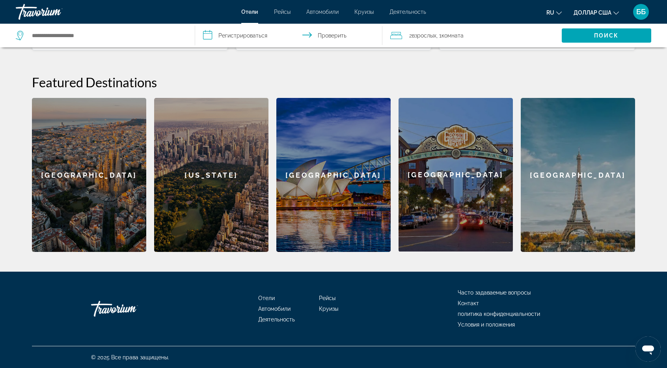
click at [276, 321] on font "Деятельность" at bounding box center [276, 319] width 37 height 6
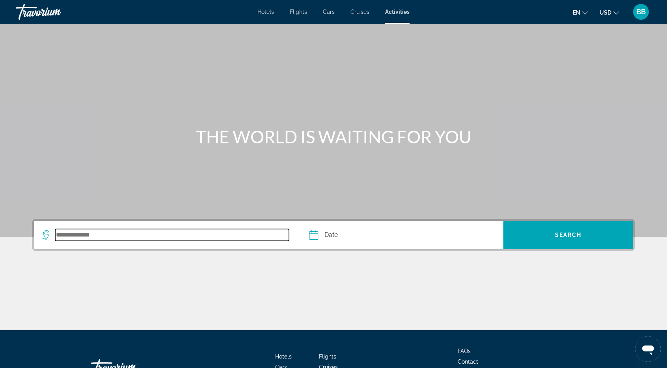
click at [79, 233] on input "Search destination" at bounding box center [172, 235] width 234 height 12
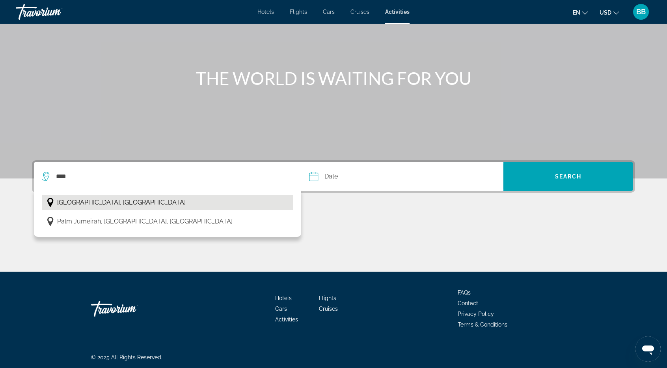
click at [125, 203] on span "[GEOGRAPHIC_DATA], [GEOGRAPHIC_DATA]" at bounding box center [121, 202] width 129 height 11
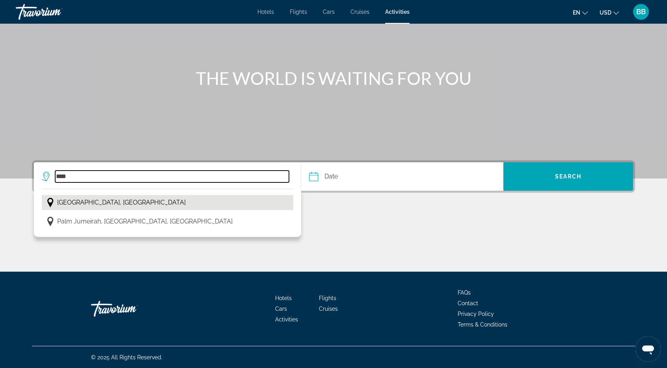
type input "**********"
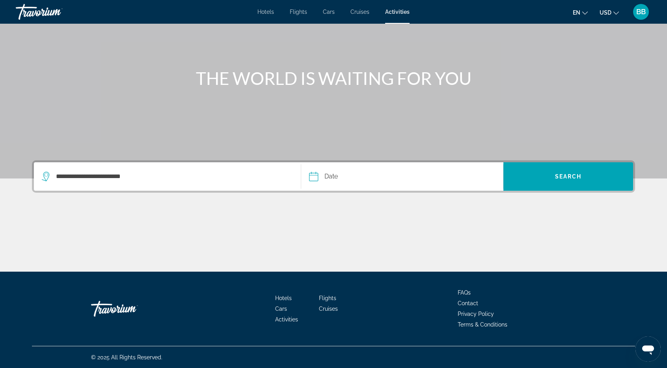
click at [323, 178] on input "Date" at bounding box center [357, 177] width 100 height 31
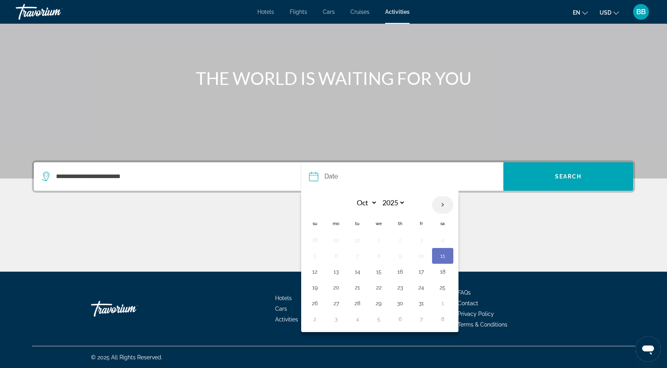
click at [443, 203] on th "Next month" at bounding box center [442, 204] width 21 height 17
select select "*"
select select "****"
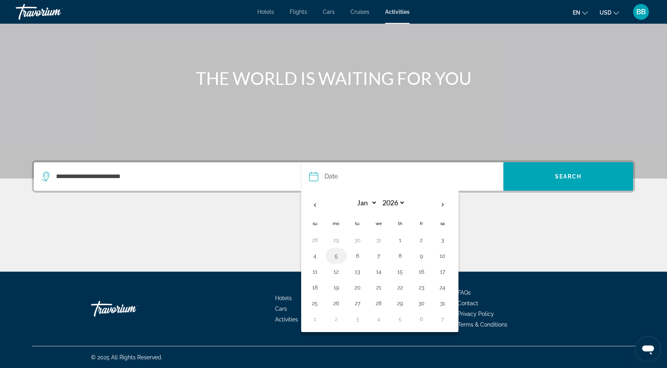
click at [337, 254] on button "5" at bounding box center [336, 255] width 13 height 11
type input "**********"
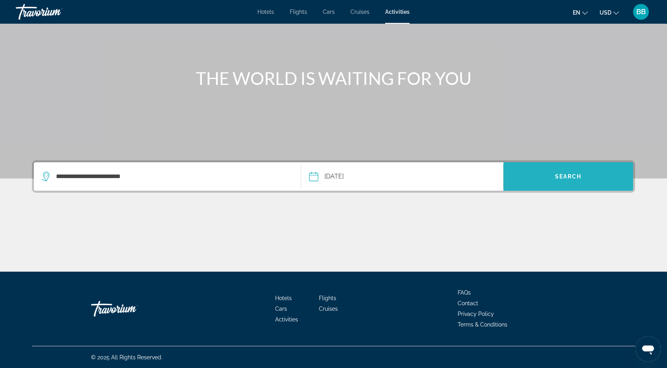
click at [554, 177] on span "Search" at bounding box center [569, 176] width 130 height 19
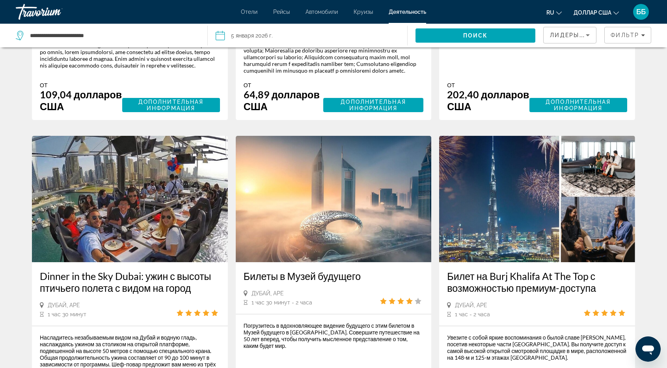
scroll to position [1223, 0]
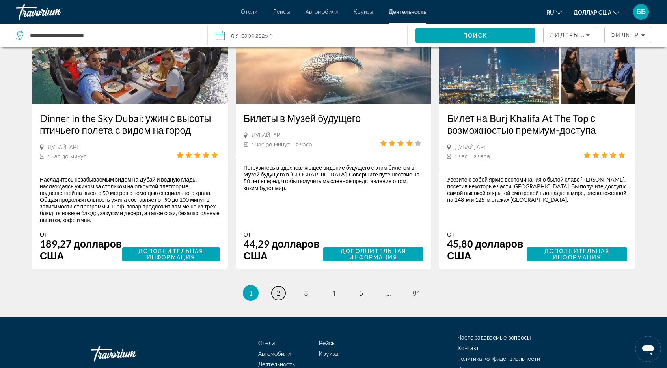
click at [278, 297] on font "2" at bounding box center [278, 292] width 4 height 9
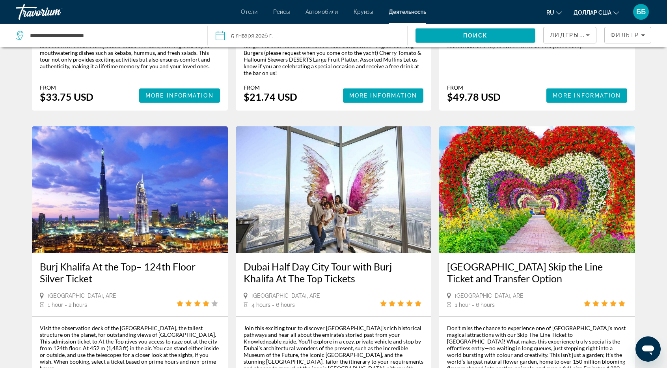
scroll to position [986, 0]
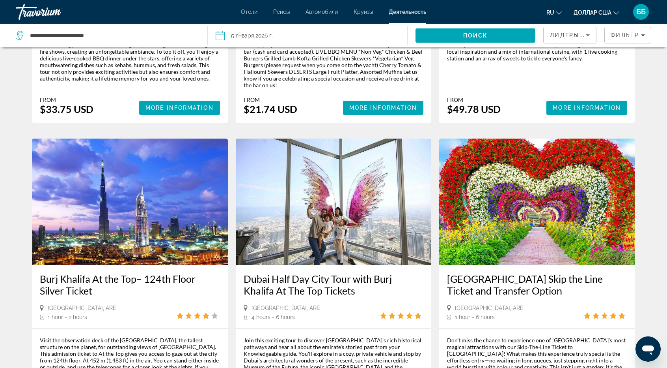
click at [525, 167] on img "Основное содержание" at bounding box center [537, 201] width 196 height 126
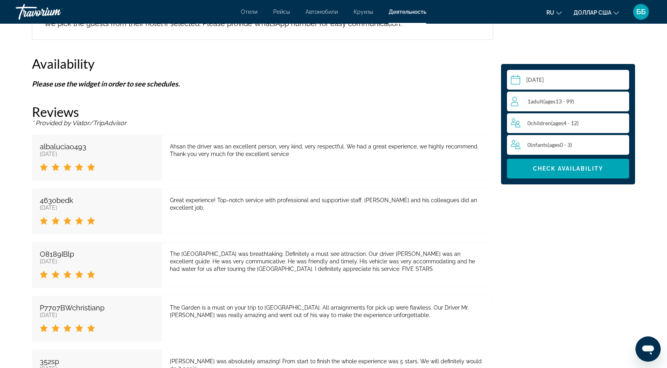
scroll to position [986, 0]
